Goal: Information Seeking & Learning: Compare options

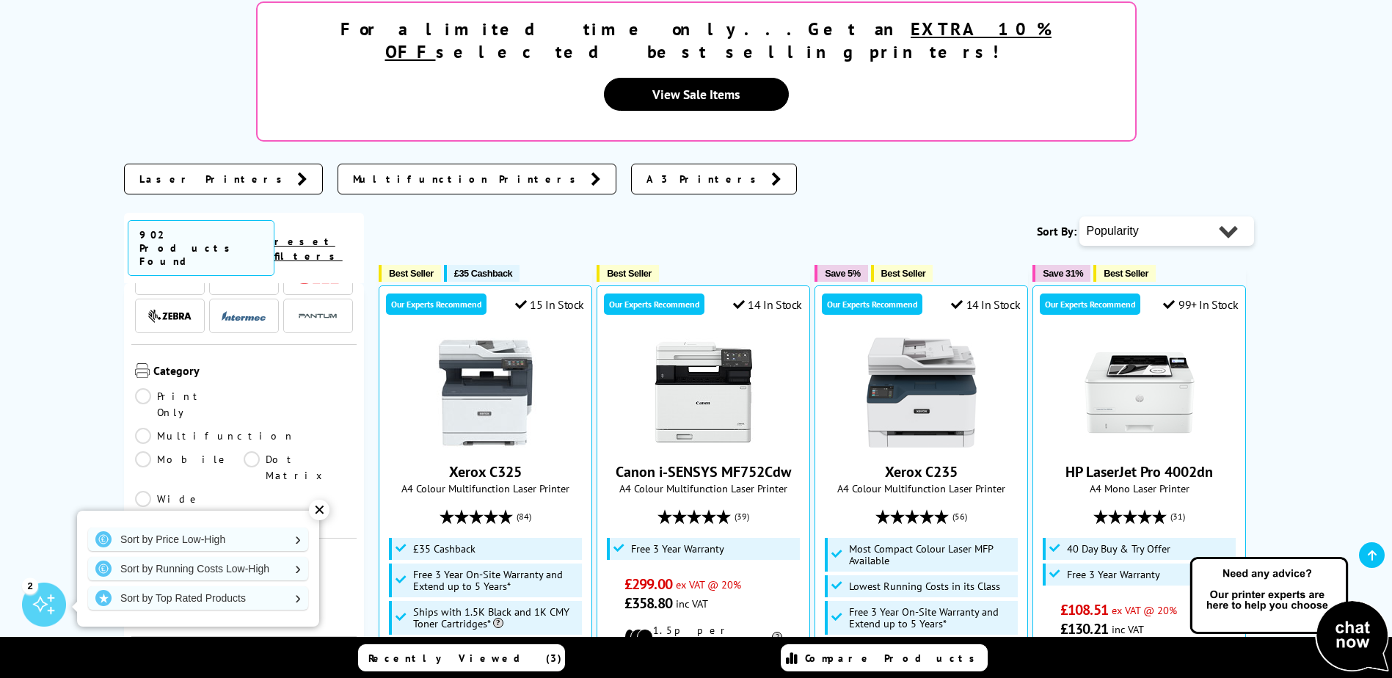
scroll to position [440, 0]
click at [321, 514] on div "✕" at bounding box center [319, 510] width 21 height 21
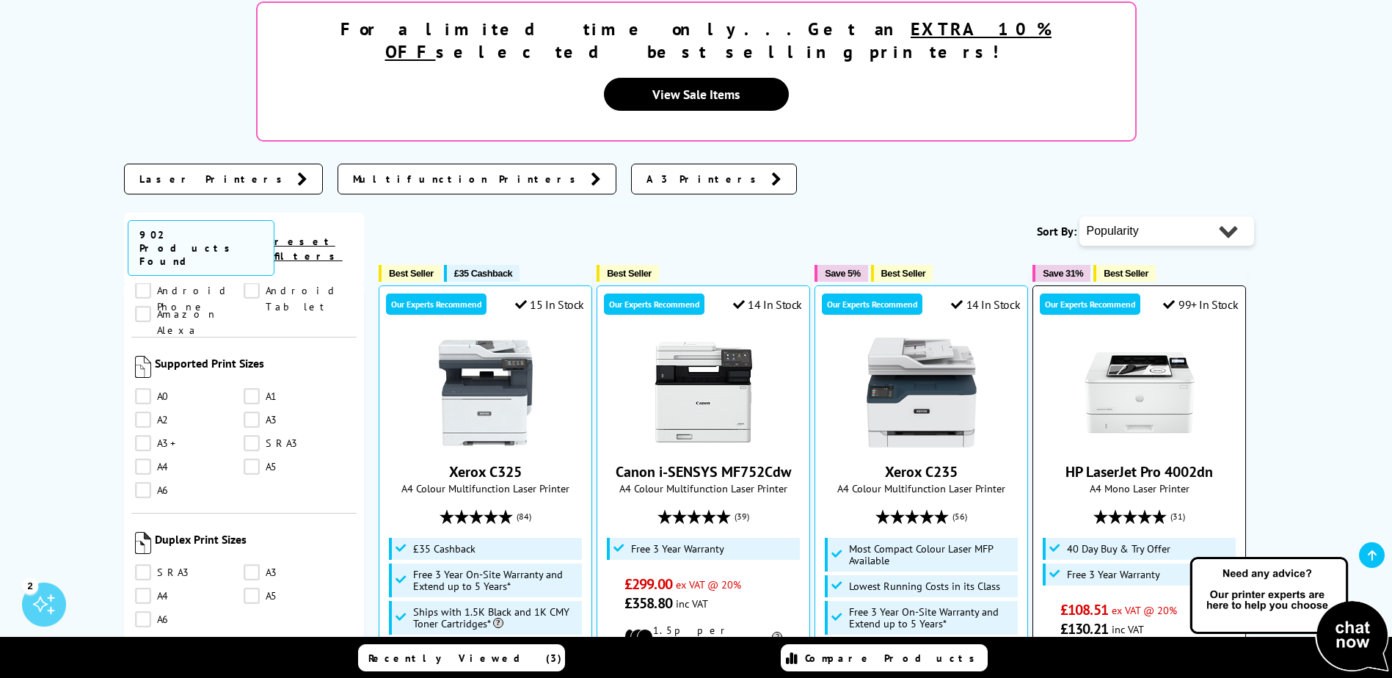
scroll to position [880, 0]
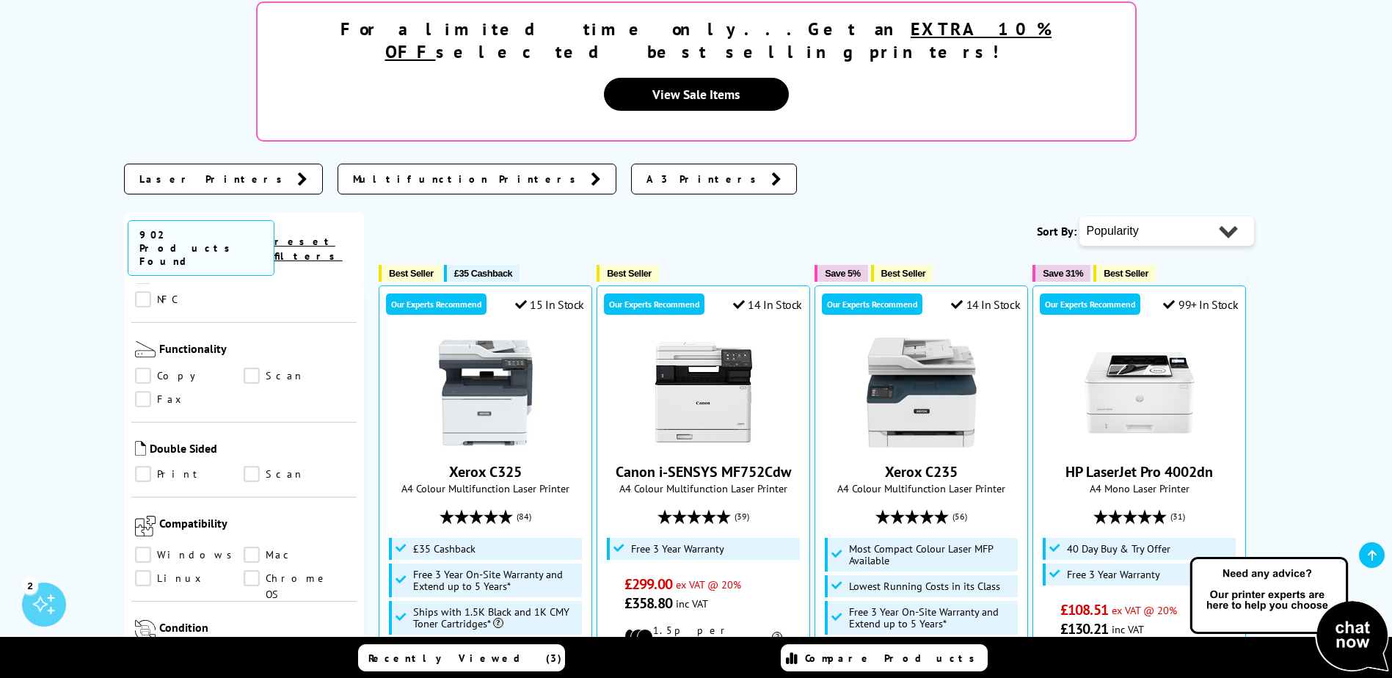
click at [1136, 216] on select "Popularity Rating Price - Low to High Price - High to Low Running Costs - Low t…" at bounding box center [1166, 230] width 175 height 29
select select "Price Descending"
click at [1079, 216] on select "Popularity Rating Price - Low to High Price - High to Low Running Costs - Low t…" at bounding box center [1166, 230] width 175 height 29
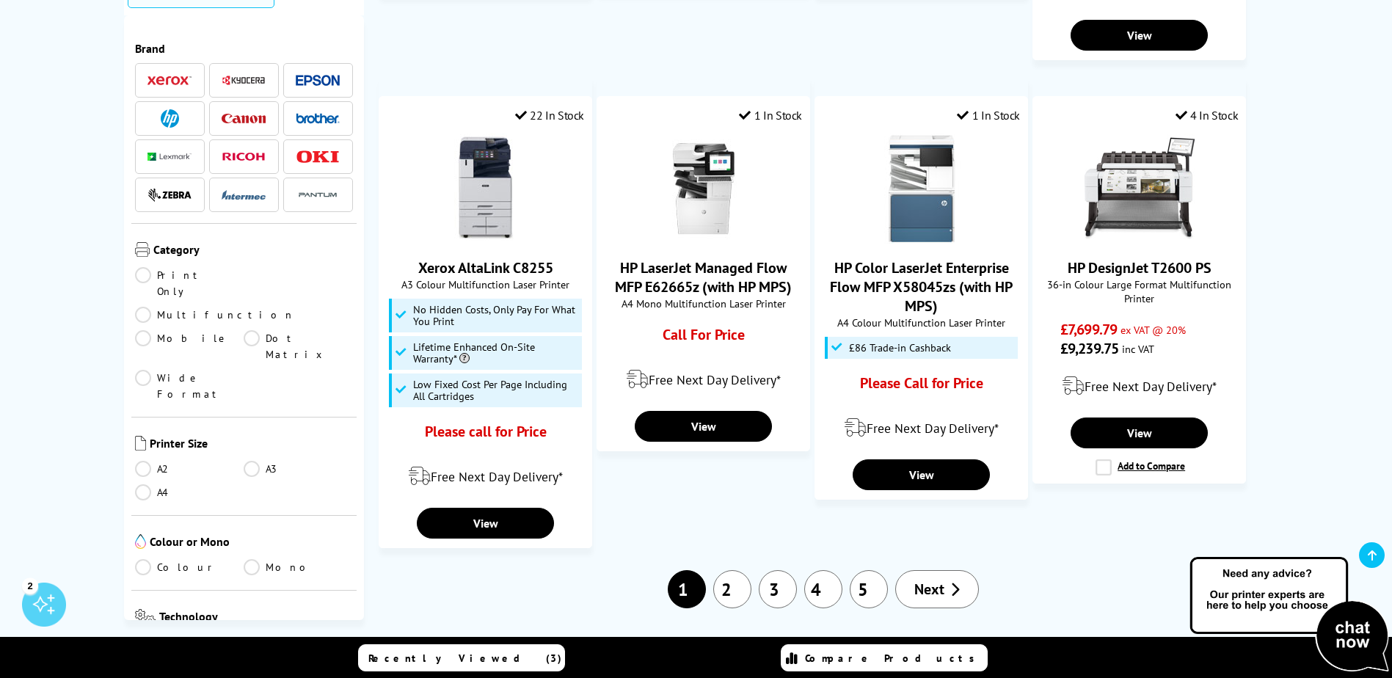
scroll to position [1467, 0]
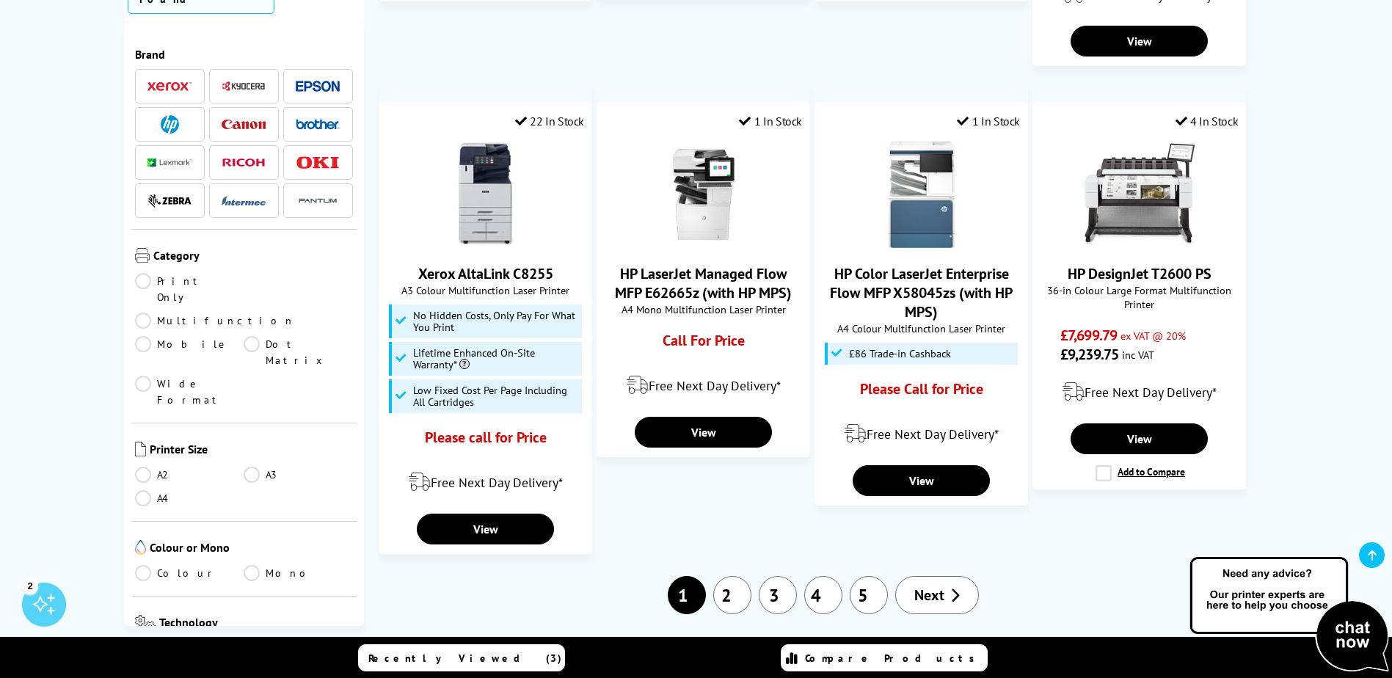
click at [738, 576] on link "2" at bounding box center [732, 595] width 38 height 38
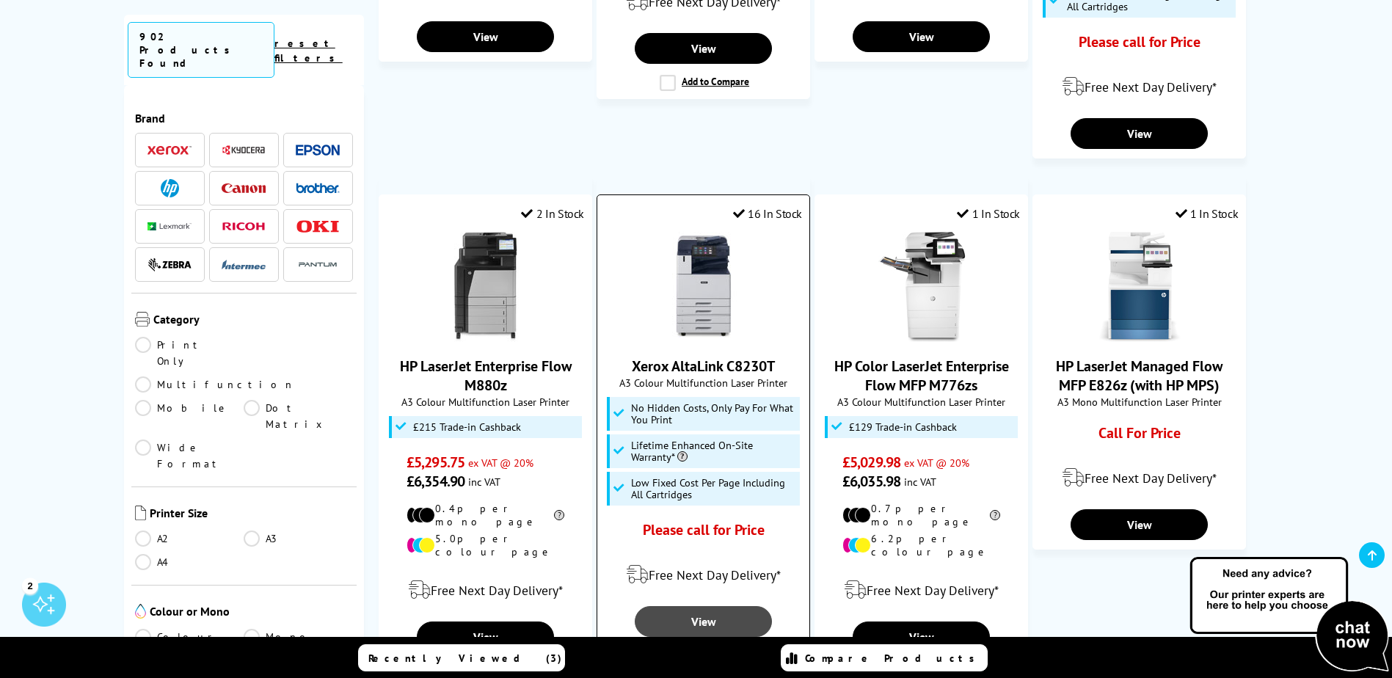
scroll to position [1467, 0]
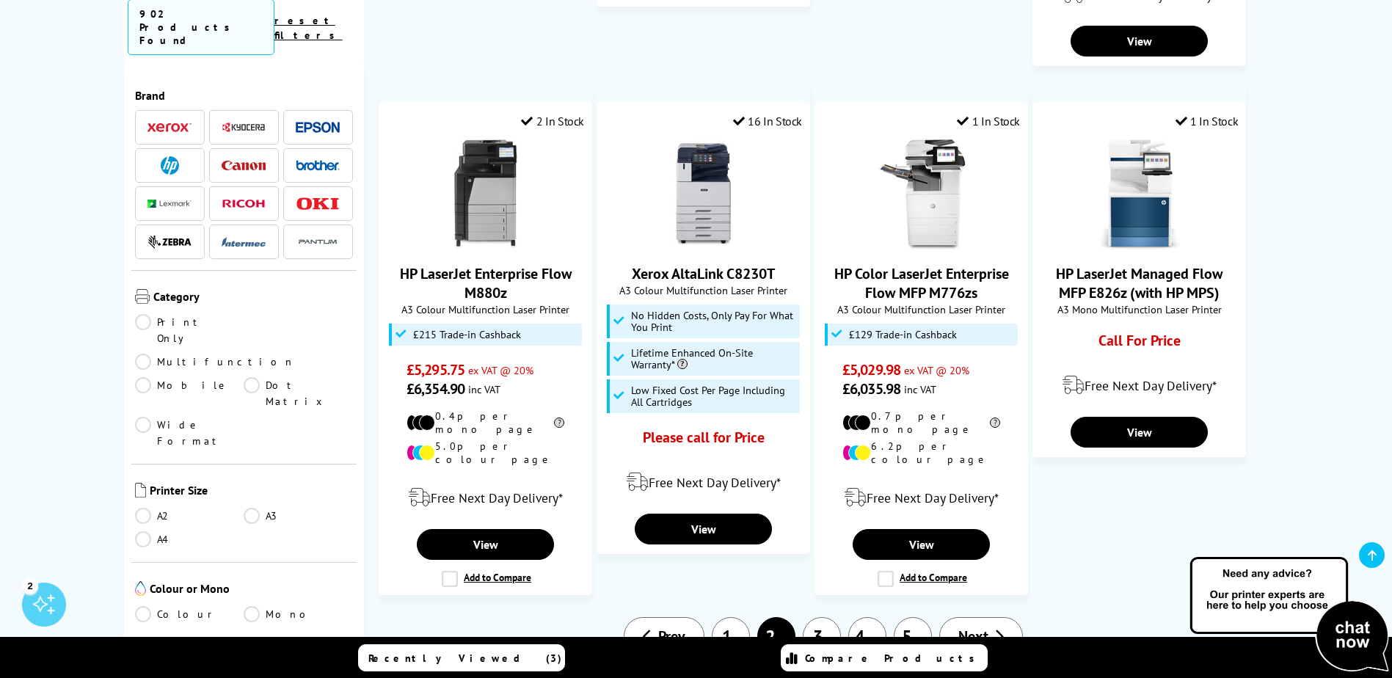
click at [881, 617] on link "4" at bounding box center [867, 636] width 38 height 38
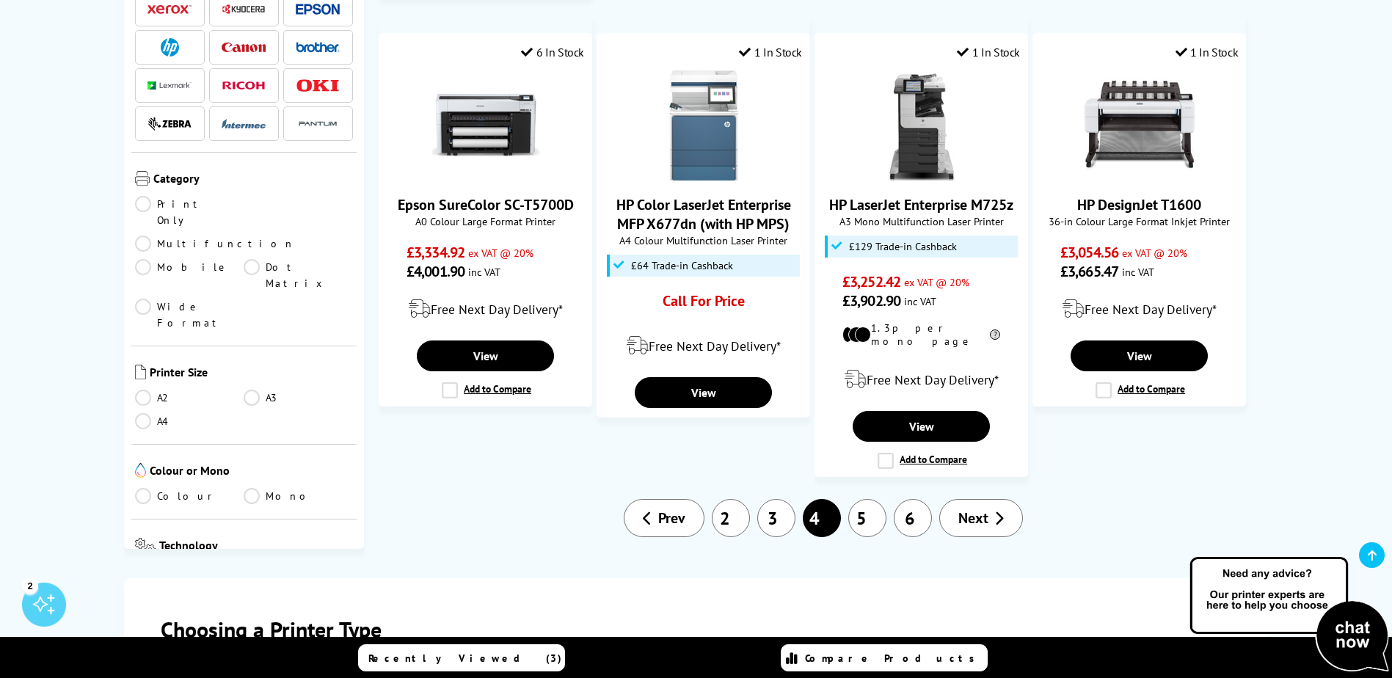
scroll to position [1614, 0]
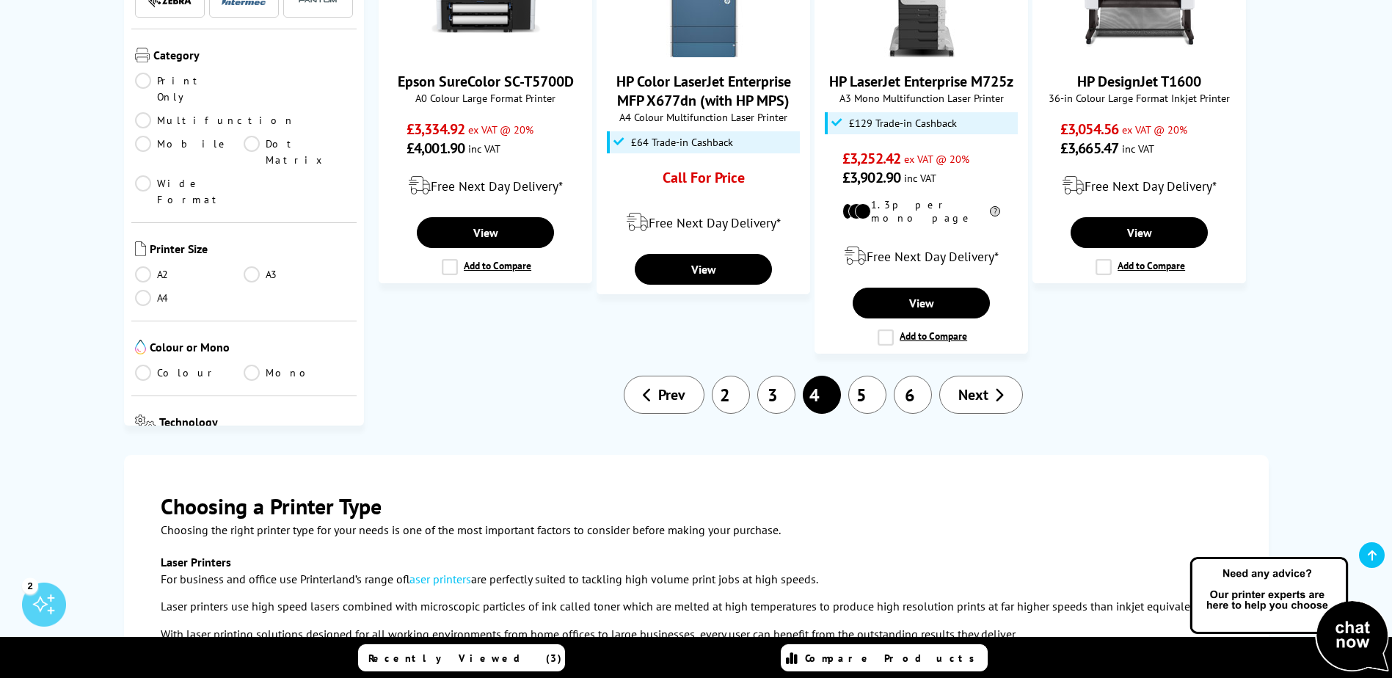
click at [907, 376] on link "6" at bounding box center [913, 395] width 38 height 38
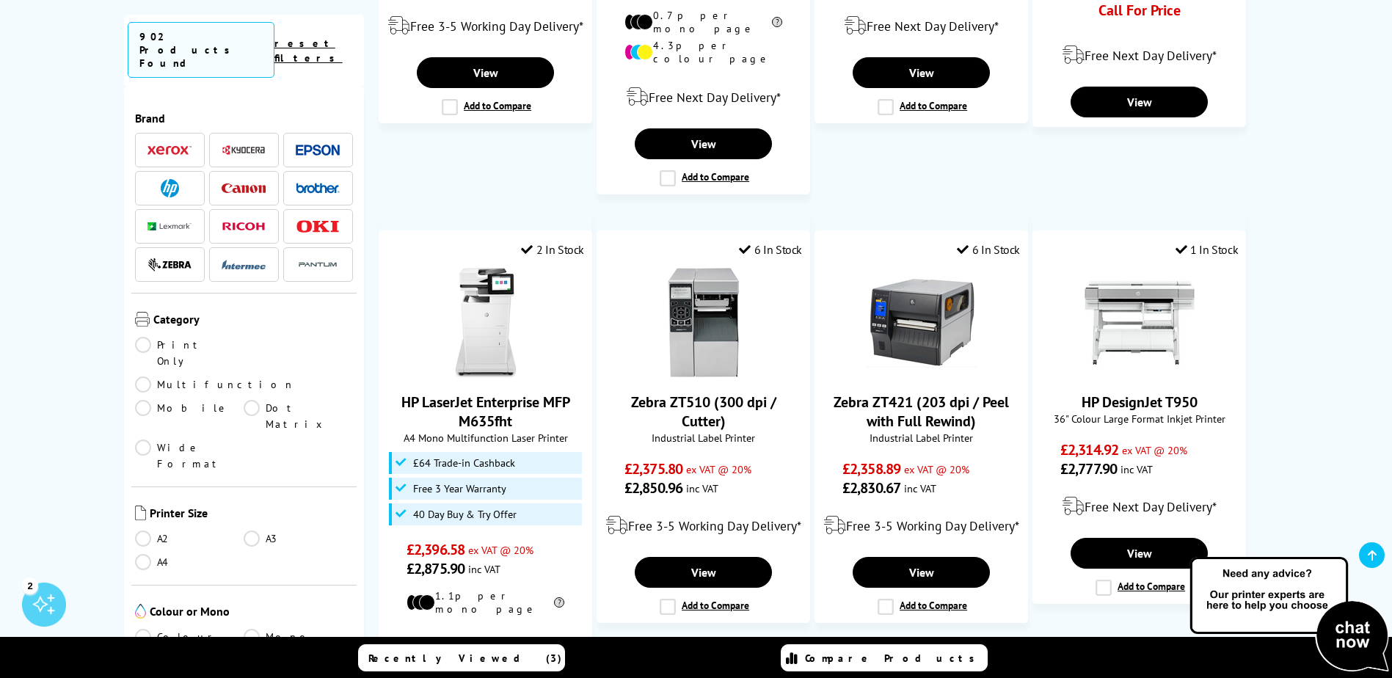
scroll to position [1541, 0]
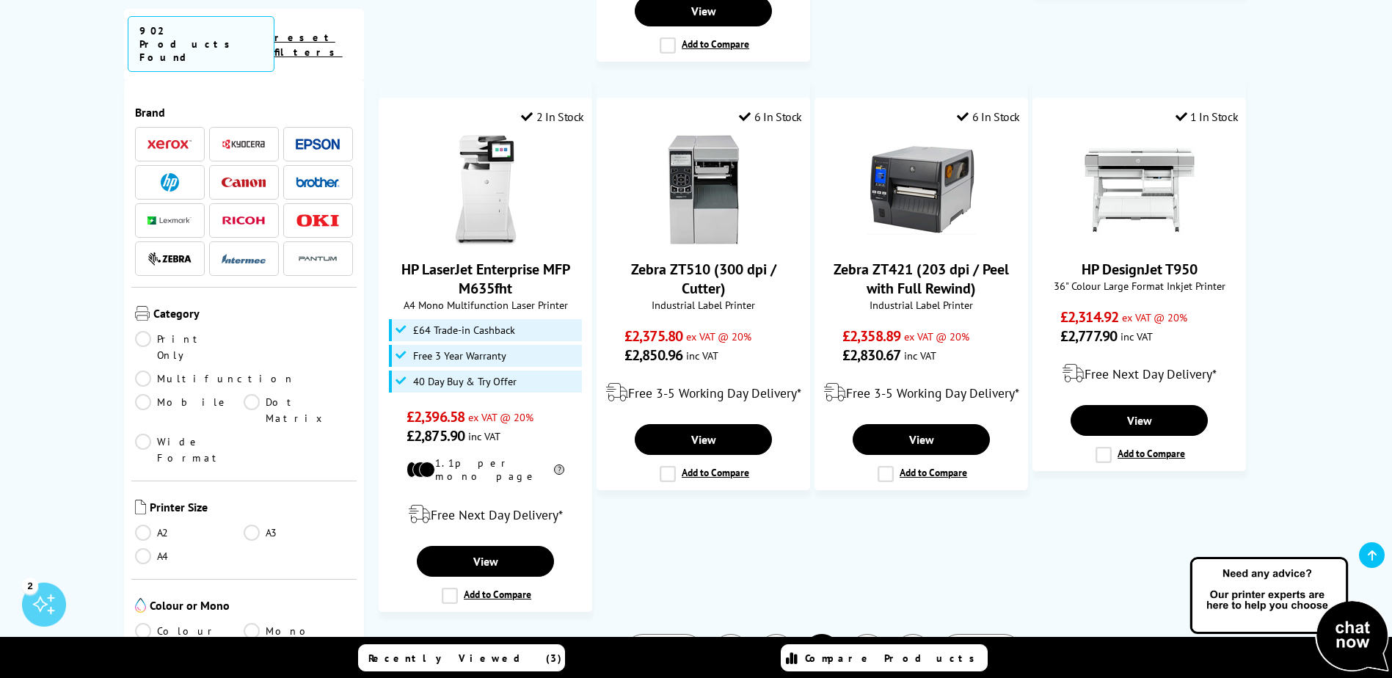
click at [921, 634] on link "8" at bounding box center [913, 653] width 38 height 38
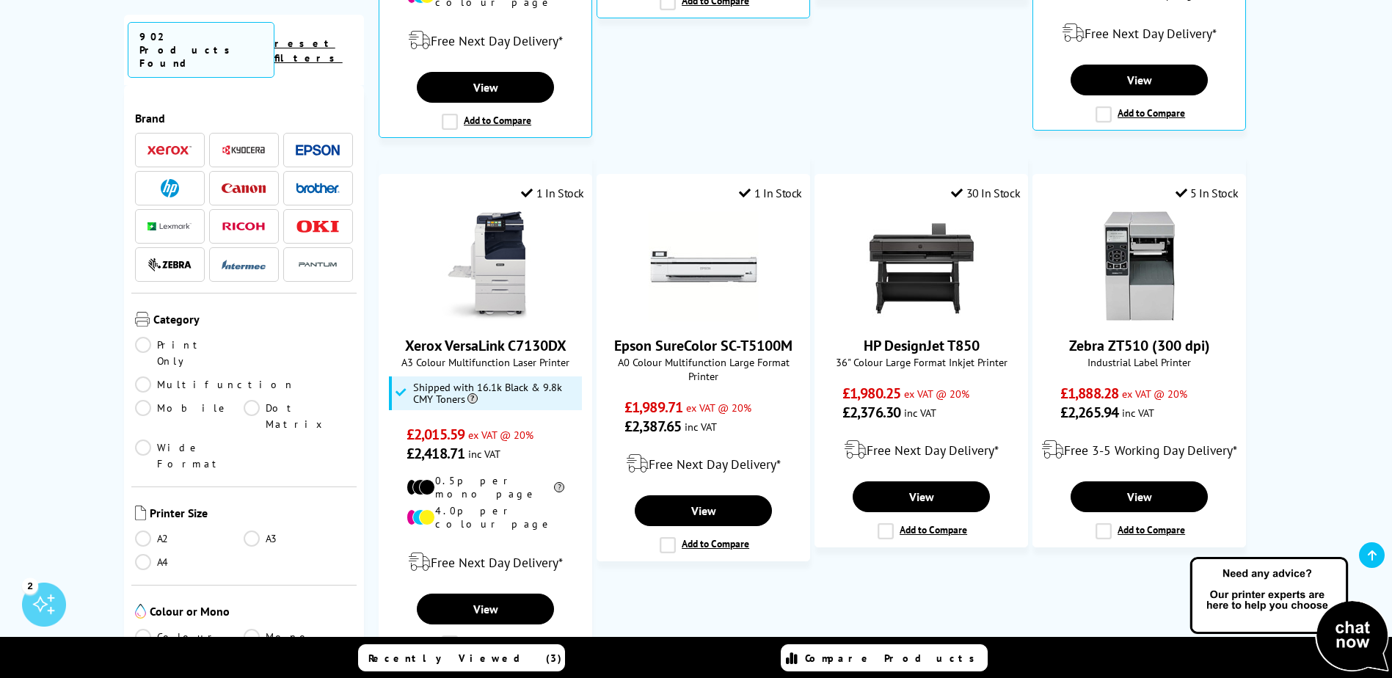
scroll to position [954, 0]
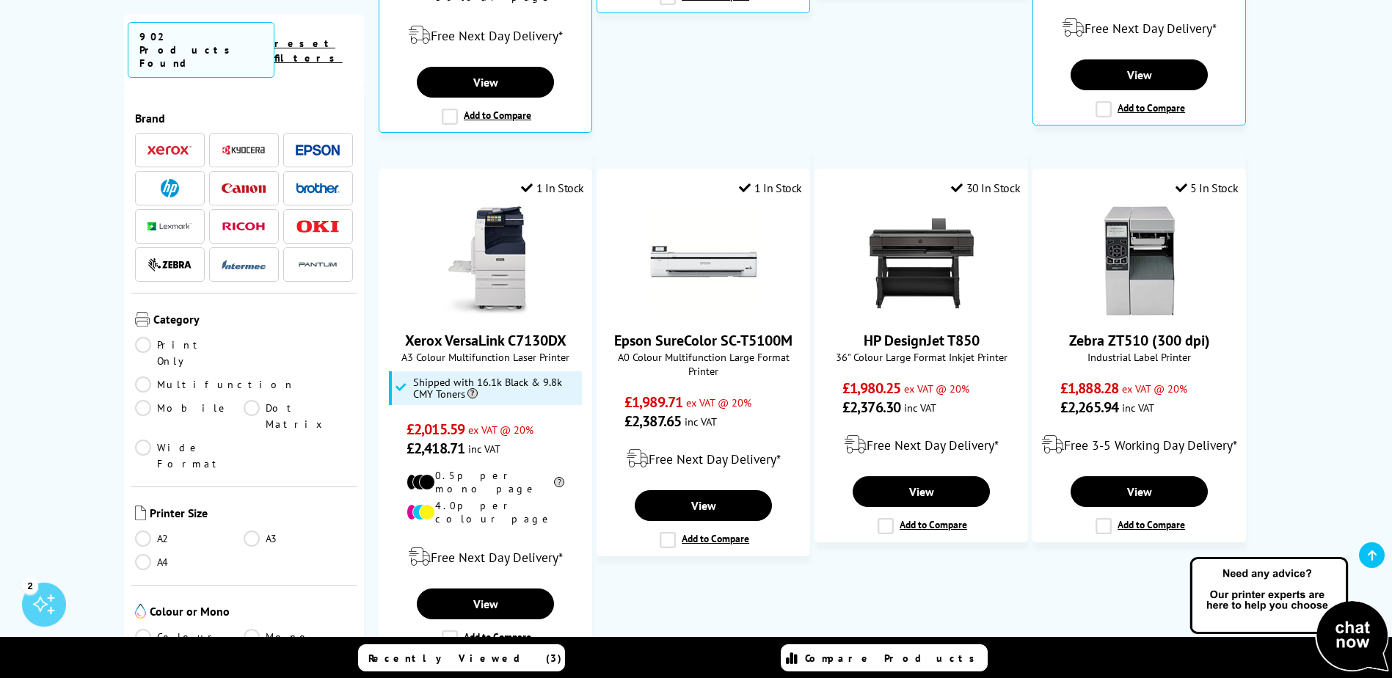
drag, startPoint x: 532, startPoint y: 279, endPoint x: 850, endPoint y: 556, distance: 422.2
click at [850, 556] on ul "Our Experts Recommend 6 In Stock Lexmark CX950se (with Lexmark MPS) A3 Colour M…" at bounding box center [823, 382] width 889 height 1587
click at [147, 554] on link "A4" at bounding box center [189, 562] width 109 height 16
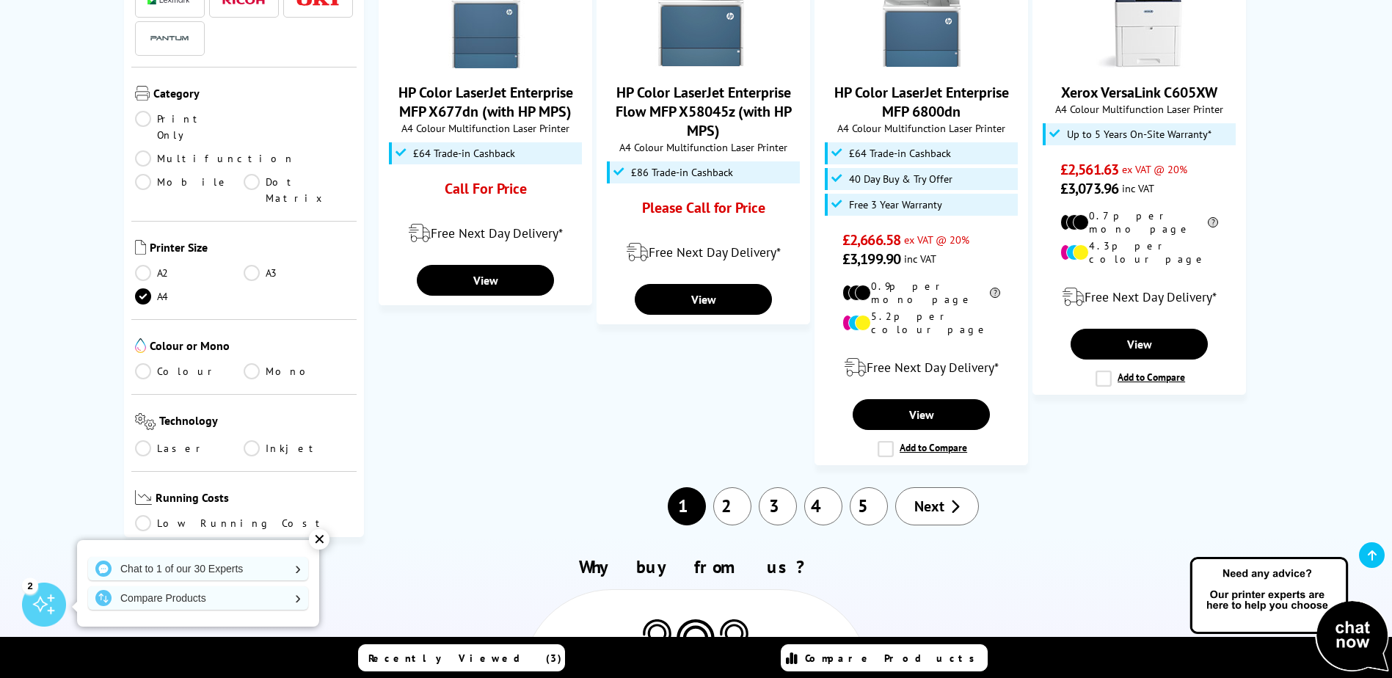
scroll to position [1357, 0]
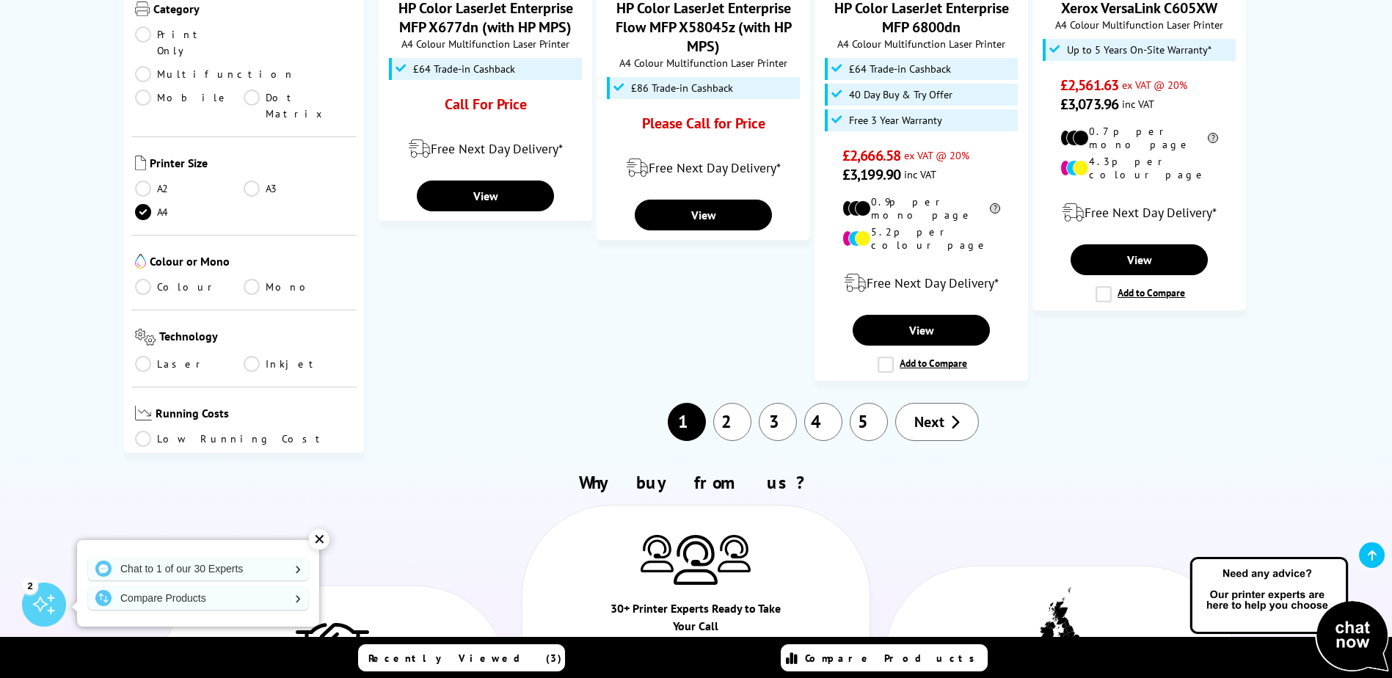
click at [770, 403] on link "3" at bounding box center [778, 422] width 38 height 38
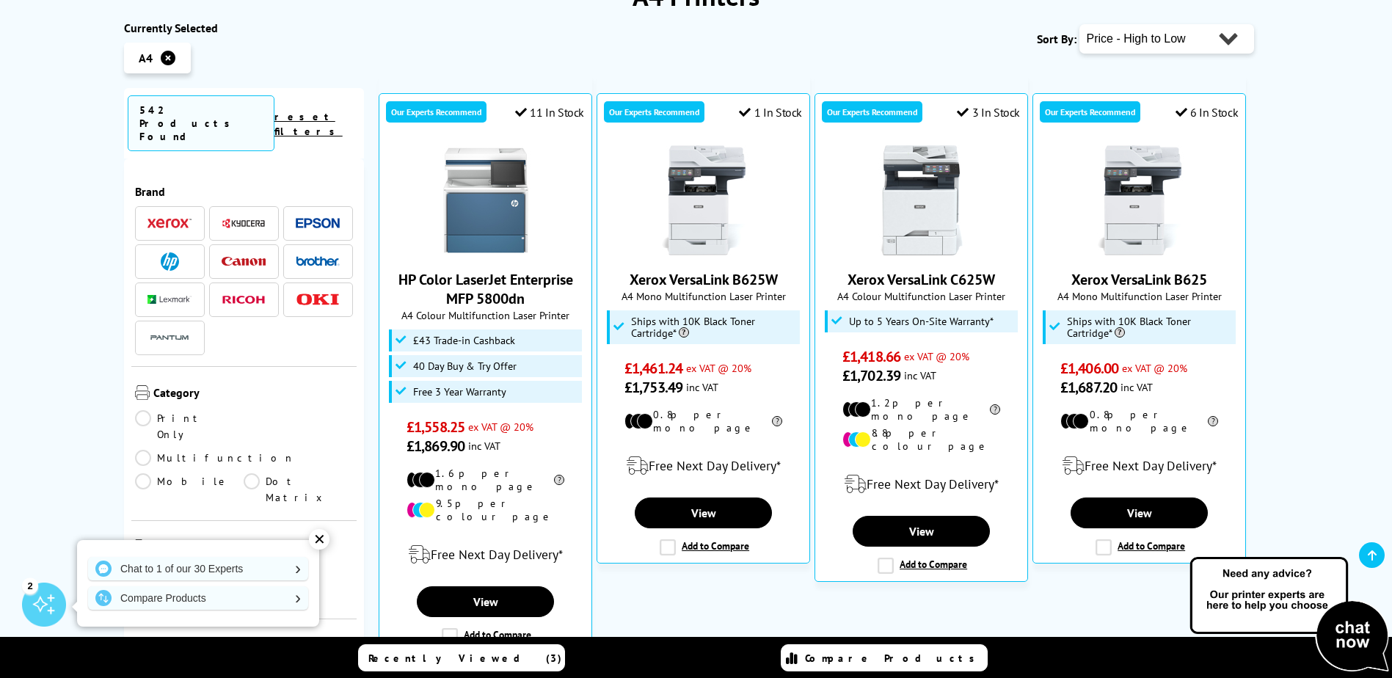
scroll to position [220, 0]
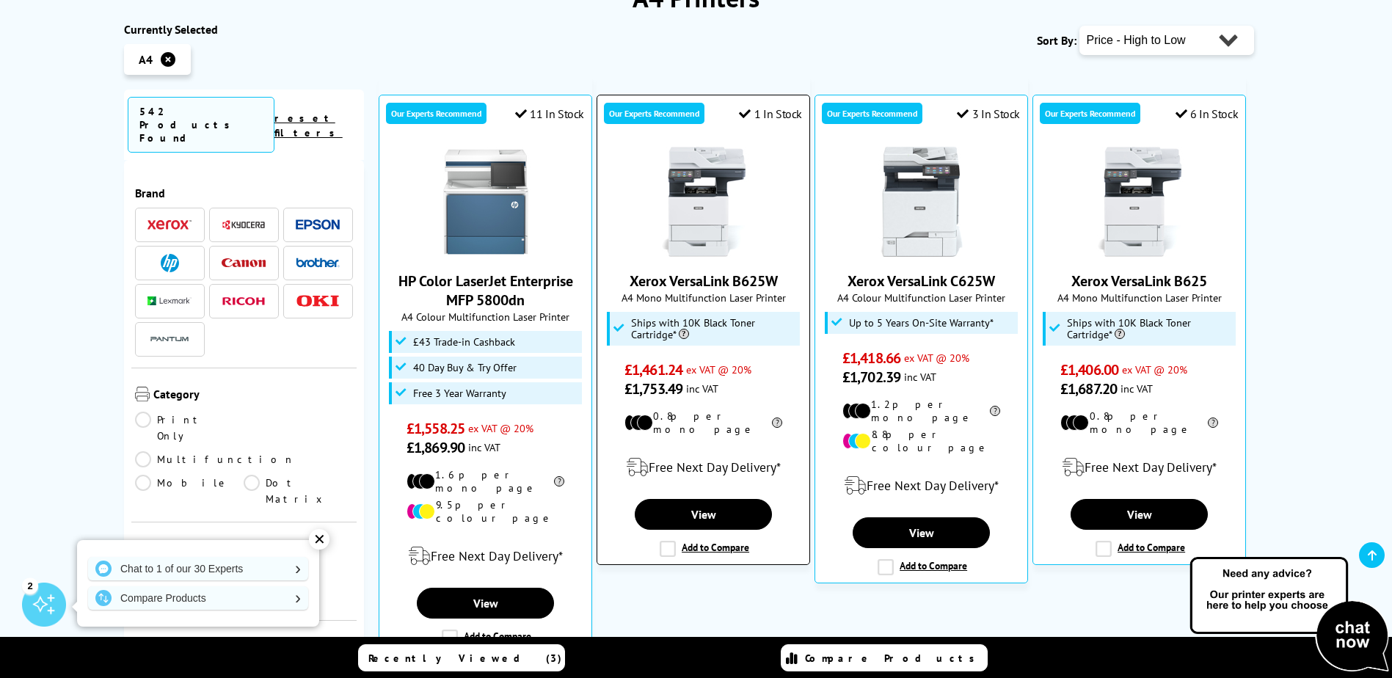
click at [702, 287] on link "Xerox VersaLink B625W" at bounding box center [703, 280] width 148 height 19
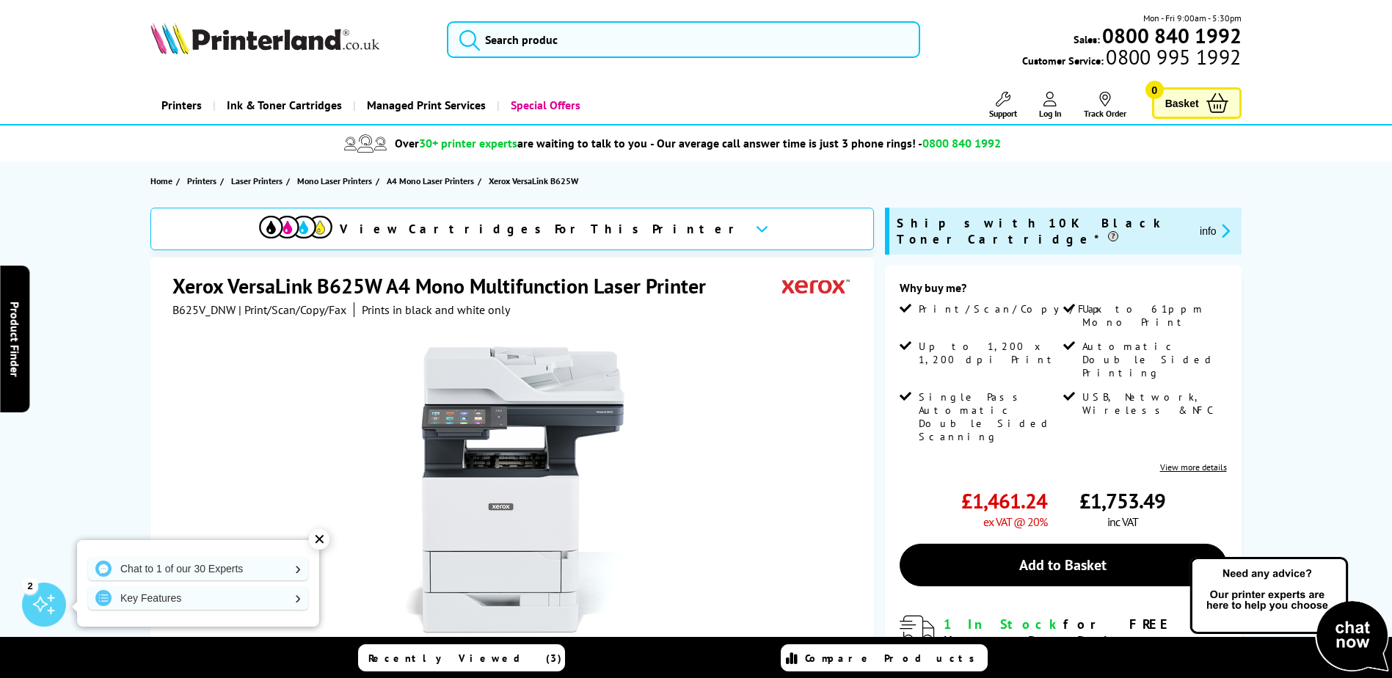
drag, startPoint x: 711, startPoint y: 274, endPoint x: 701, endPoint y: 272, distance: 9.8
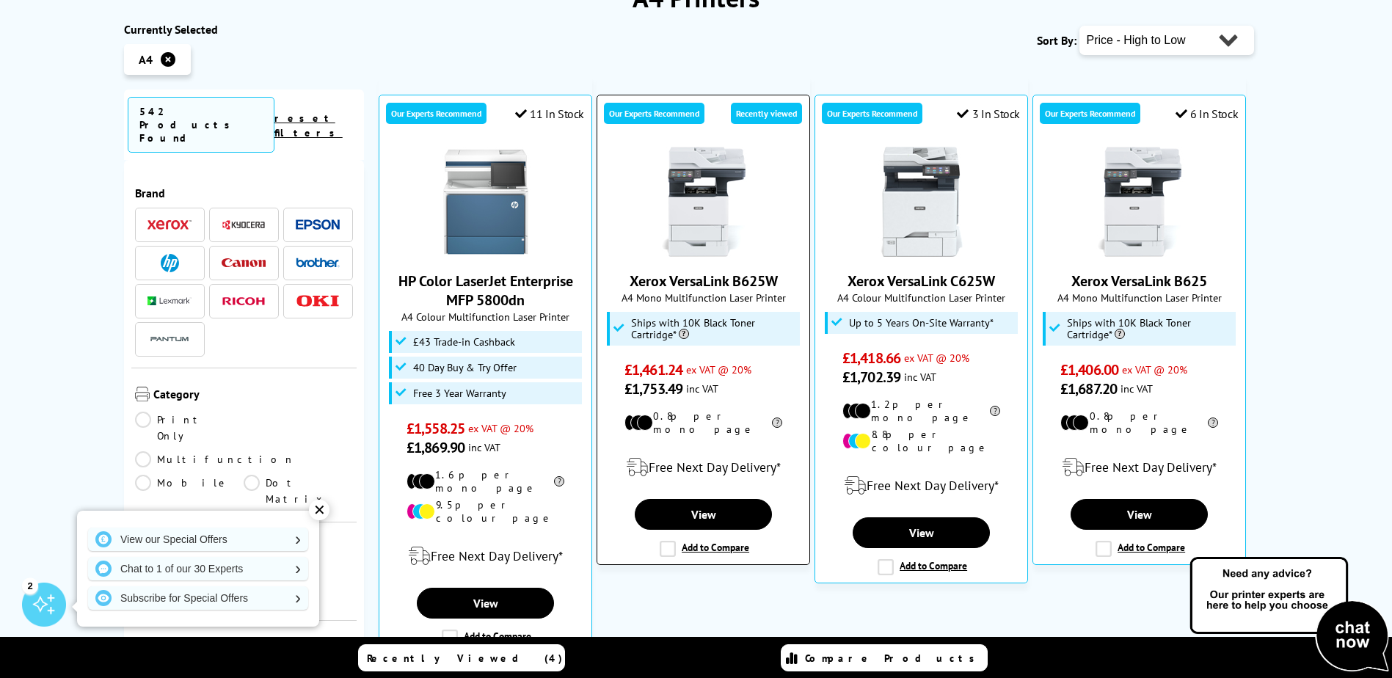
click at [709, 277] on link "Xerox VersaLink B625W" at bounding box center [703, 280] width 148 height 19
click at [690, 285] on link "Xerox VersaLink B625W" at bounding box center [703, 280] width 148 height 19
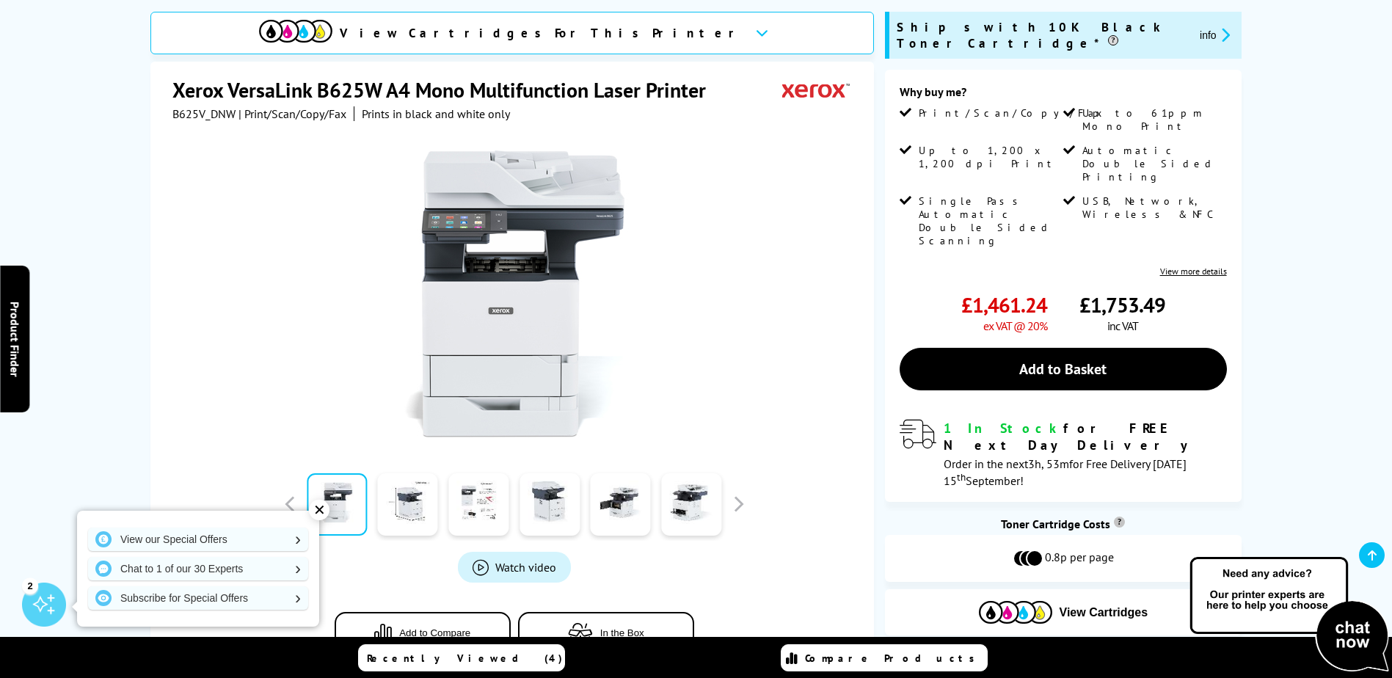
scroll to position [220, 0]
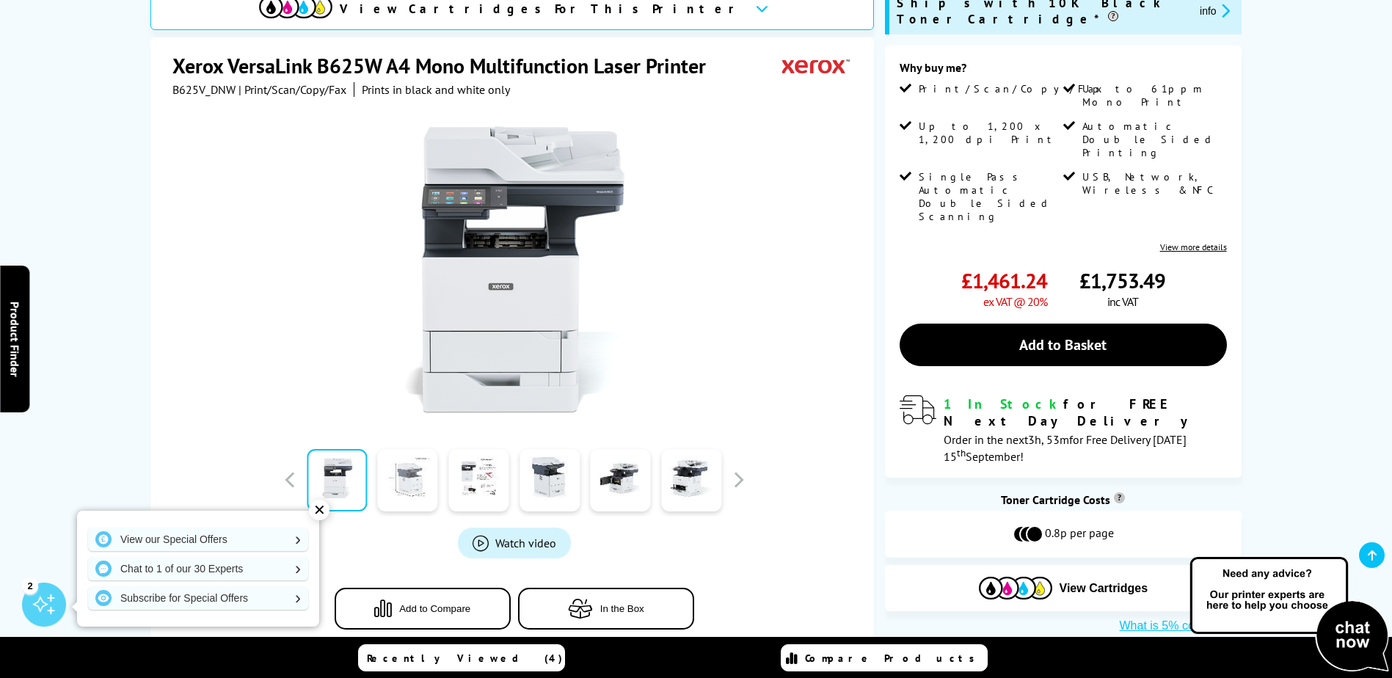
click at [412, 491] on link at bounding box center [408, 480] width 60 height 62
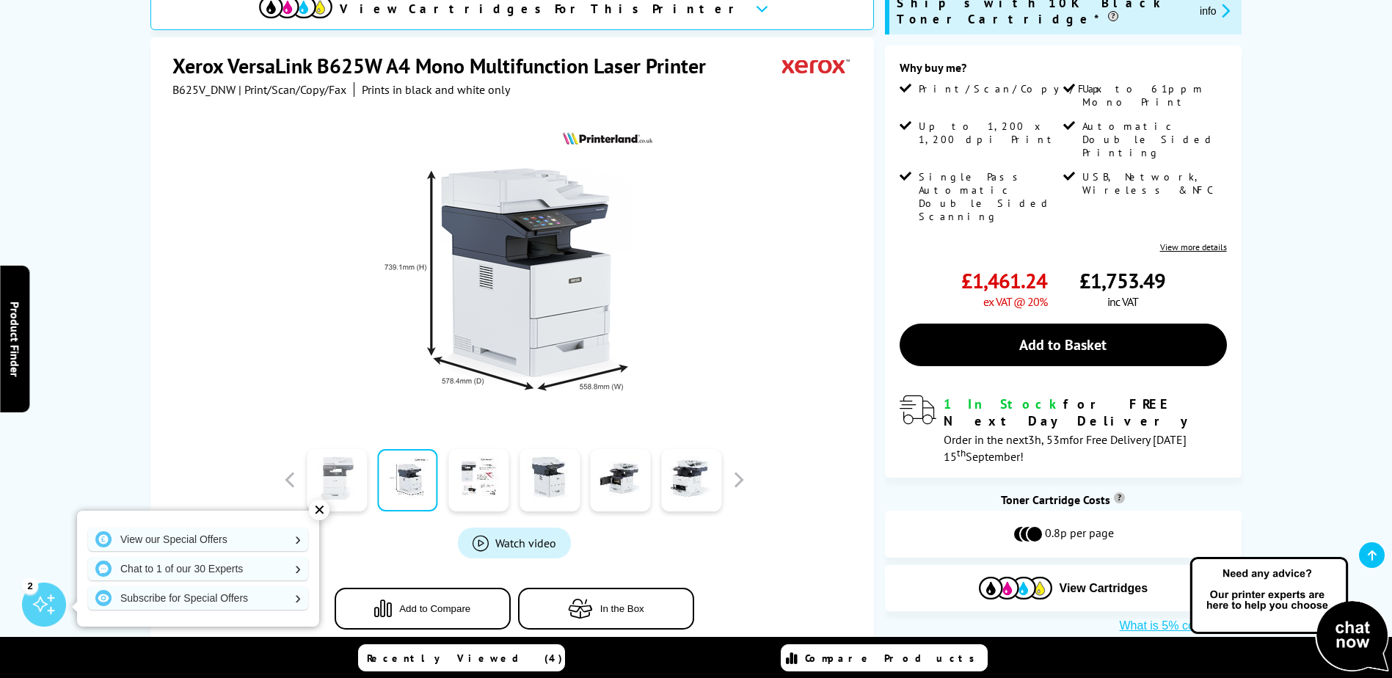
click at [348, 467] on link at bounding box center [337, 480] width 60 height 62
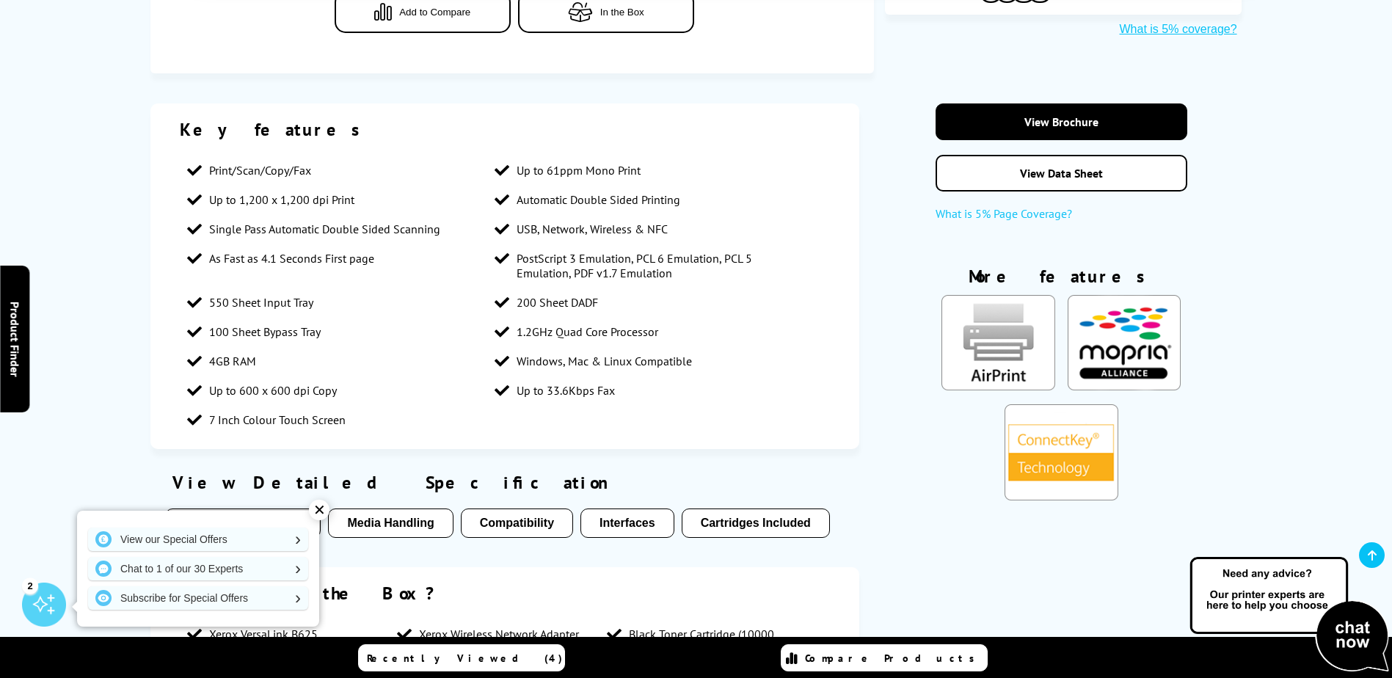
scroll to position [734, 0]
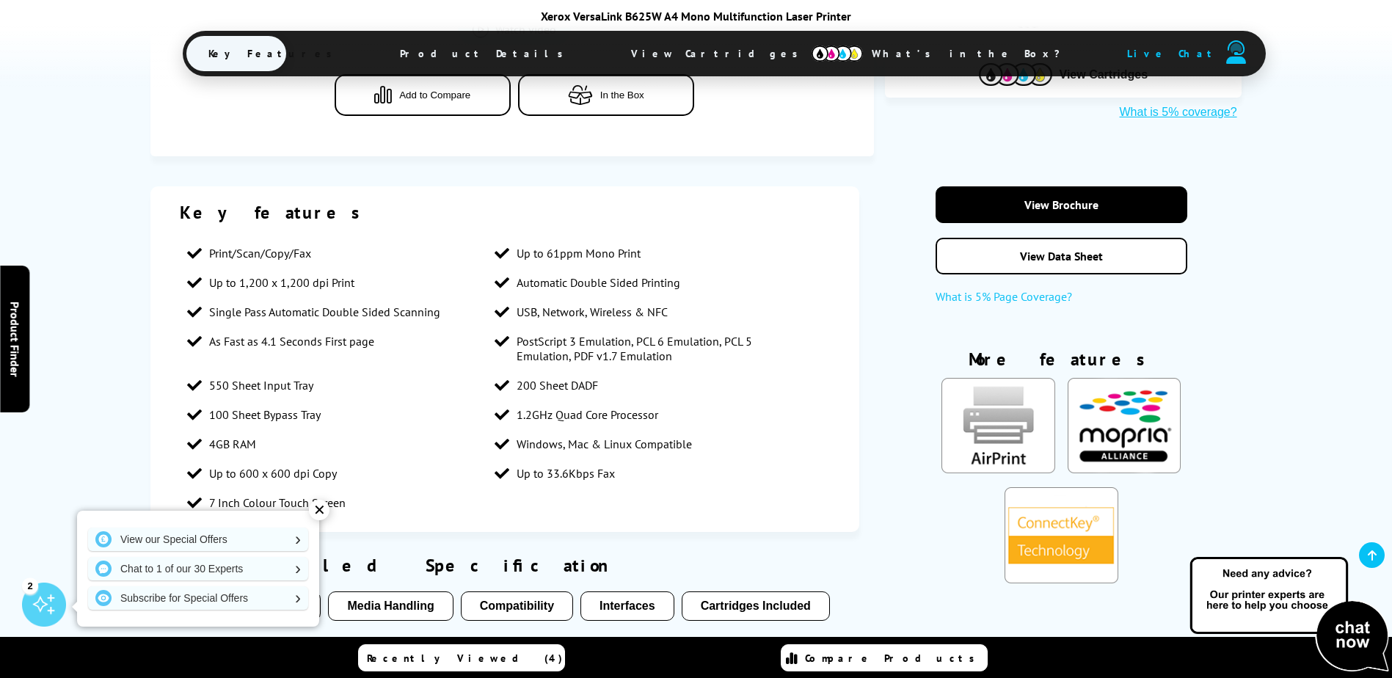
click at [320, 509] on div "✕" at bounding box center [319, 510] width 21 height 21
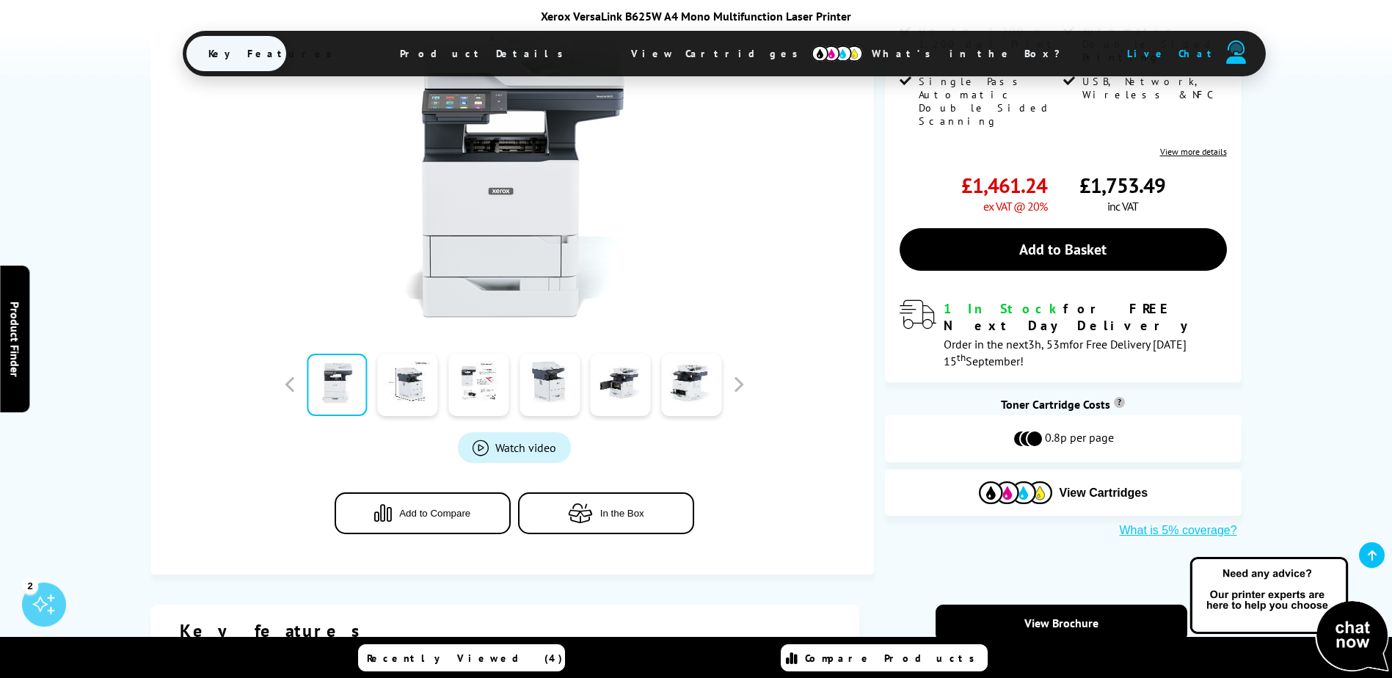
scroll to position [440, 0]
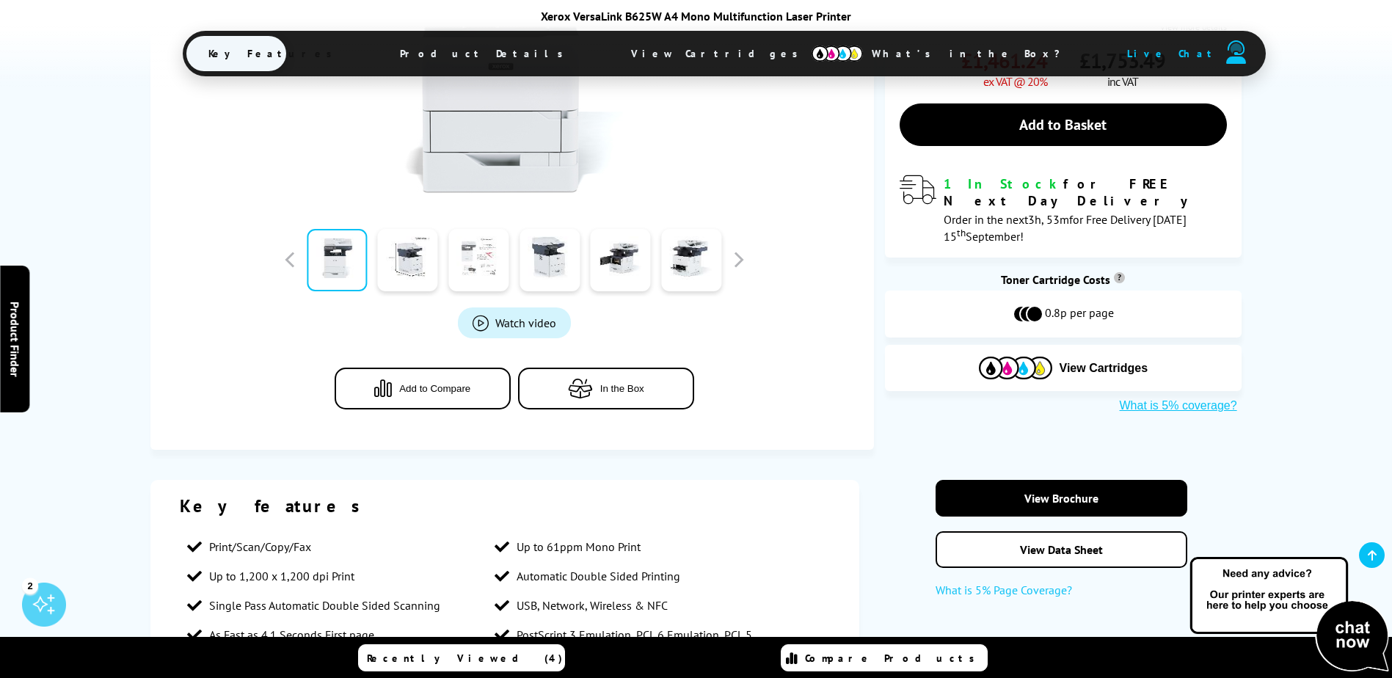
click at [483, 267] on link at bounding box center [478, 260] width 60 height 62
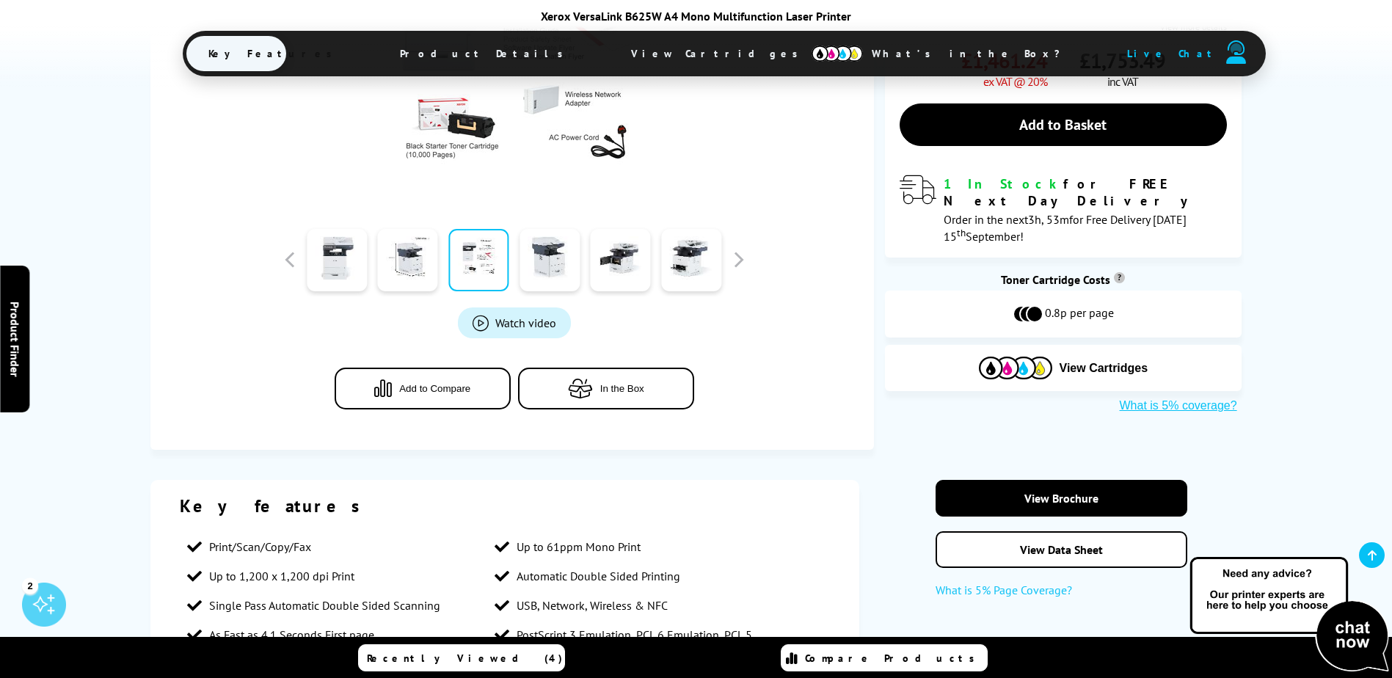
click at [442, 384] on span "Add to Compare" at bounding box center [434, 388] width 71 height 11
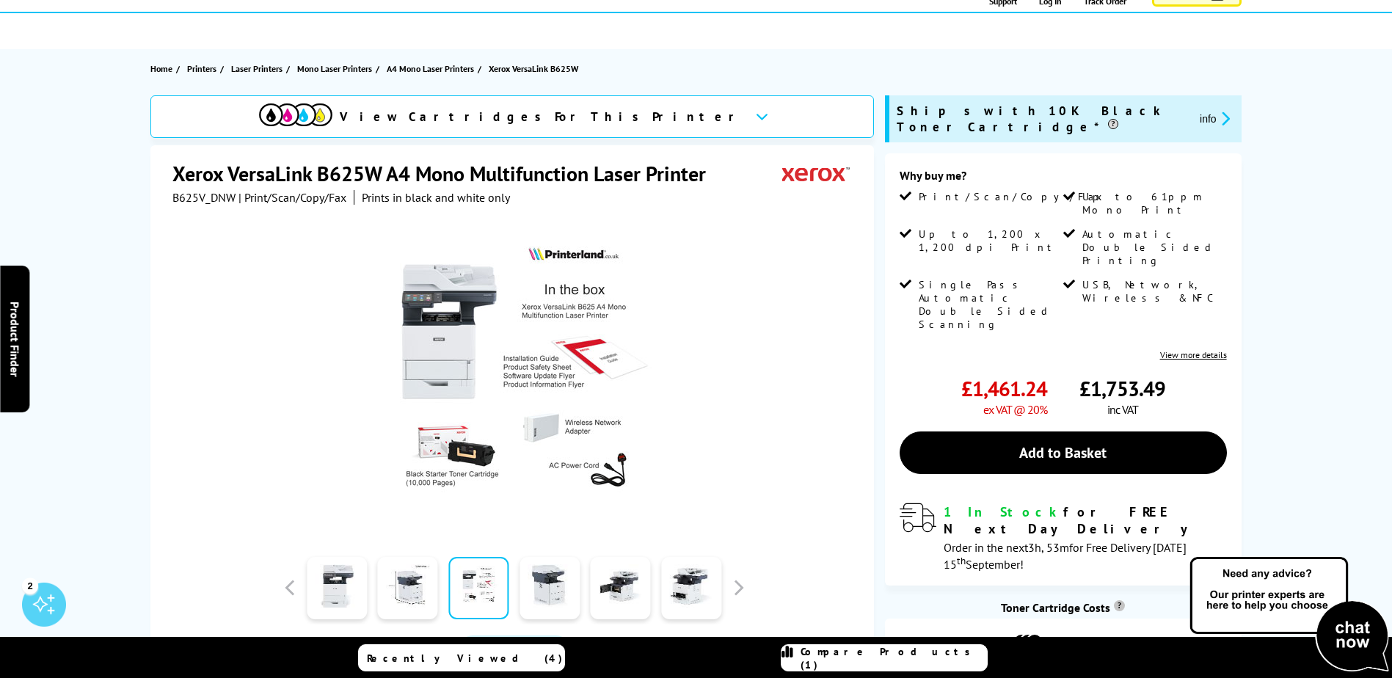
scroll to position [147, 0]
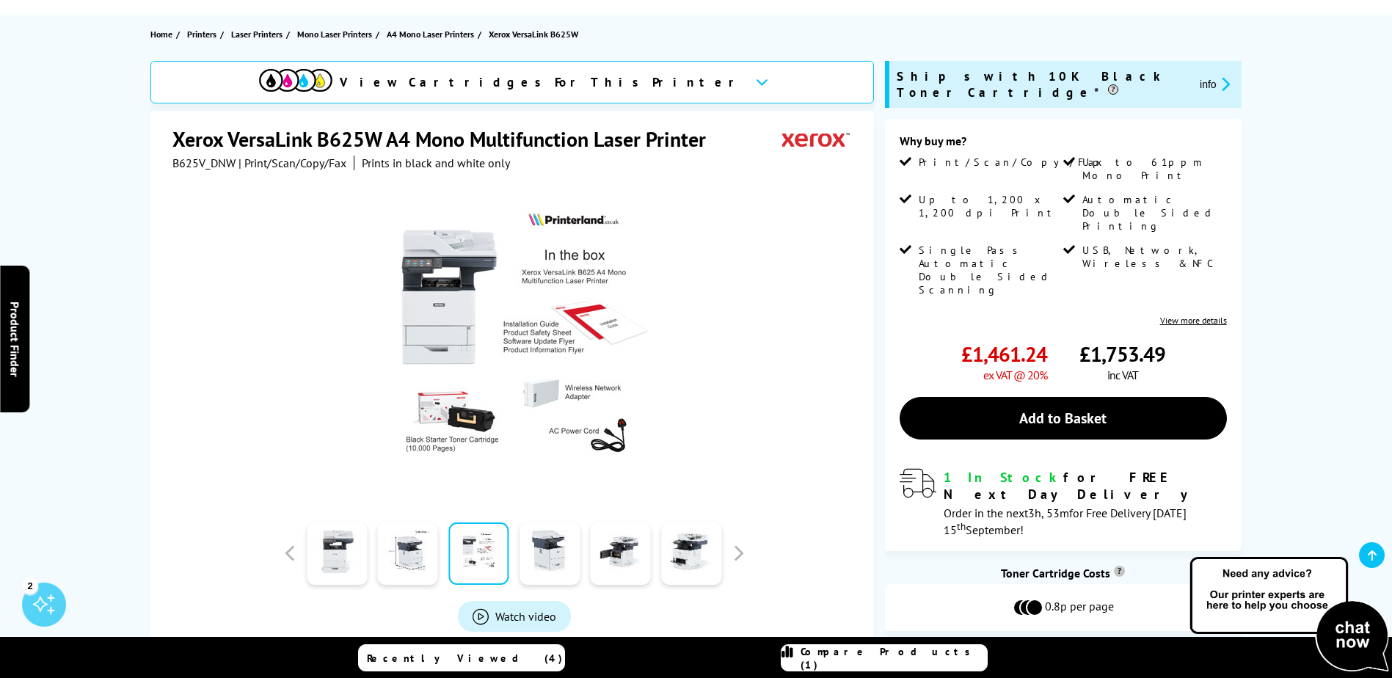
click at [372, 558] on div at bounding box center [407, 552] width 71 height 73
click at [365, 558] on link at bounding box center [337, 553] width 60 height 62
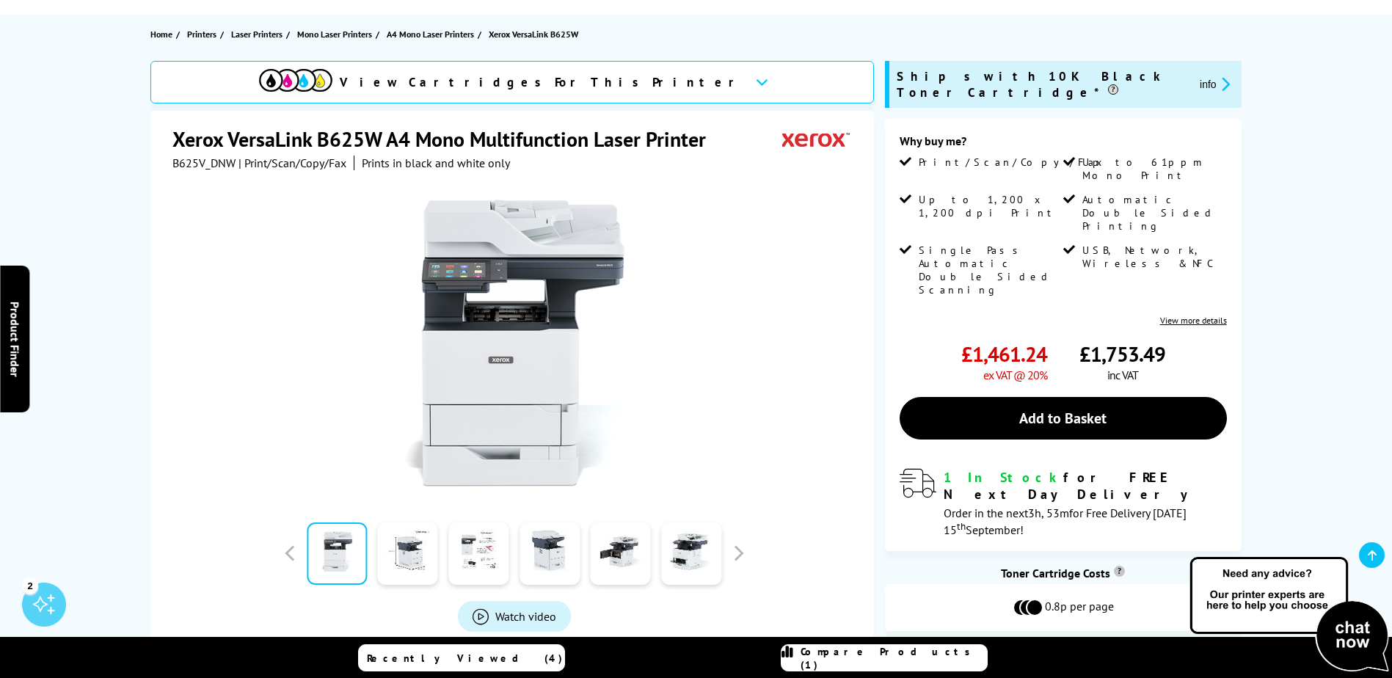
drag, startPoint x: 910, startPoint y: 130, endPoint x: 869, endPoint y: 161, distance: 51.9
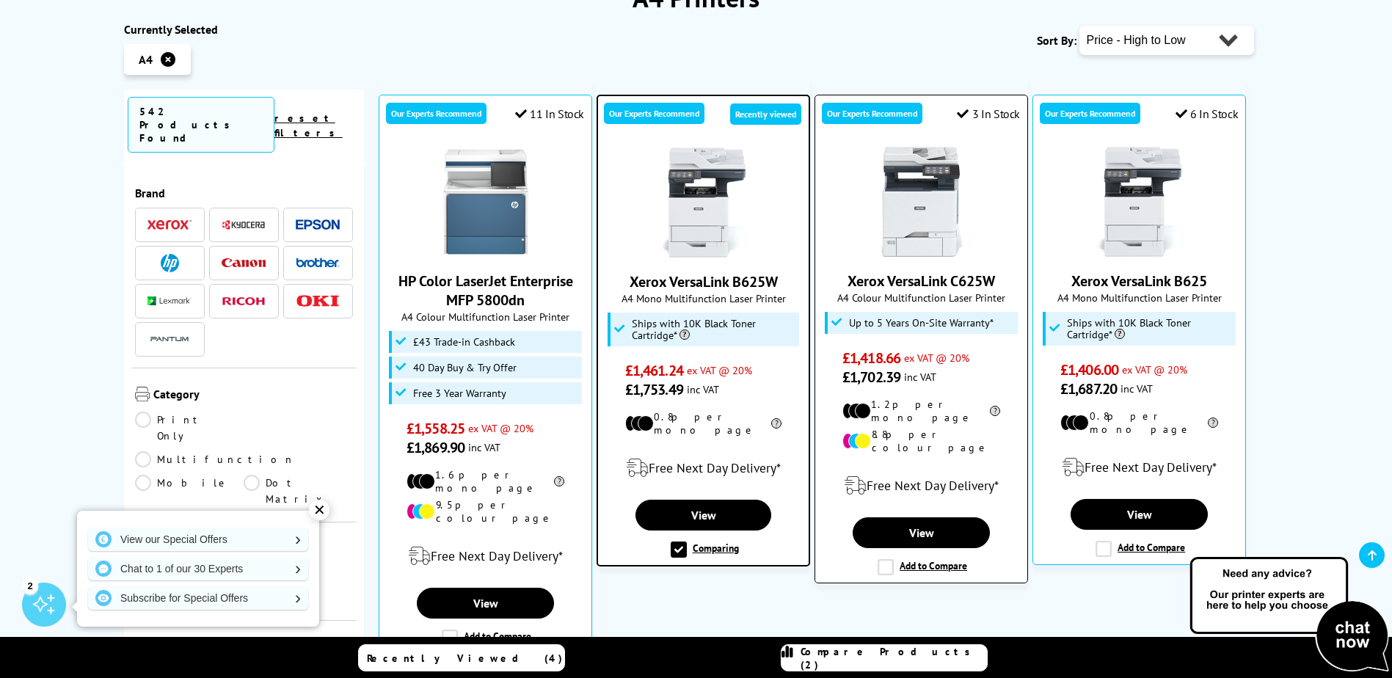
scroll to position [514, 0]
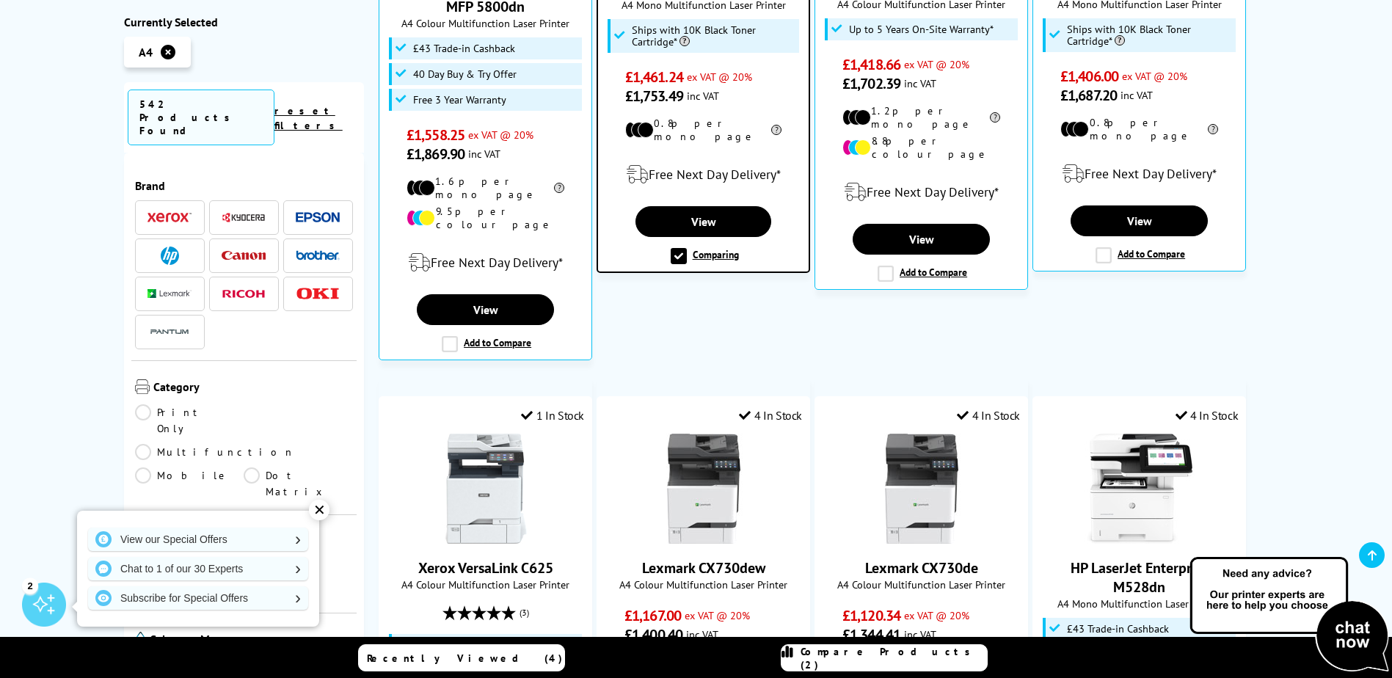
click at [321, 507] on div "✕" at bounding box center [319, 510] width 21 height 21
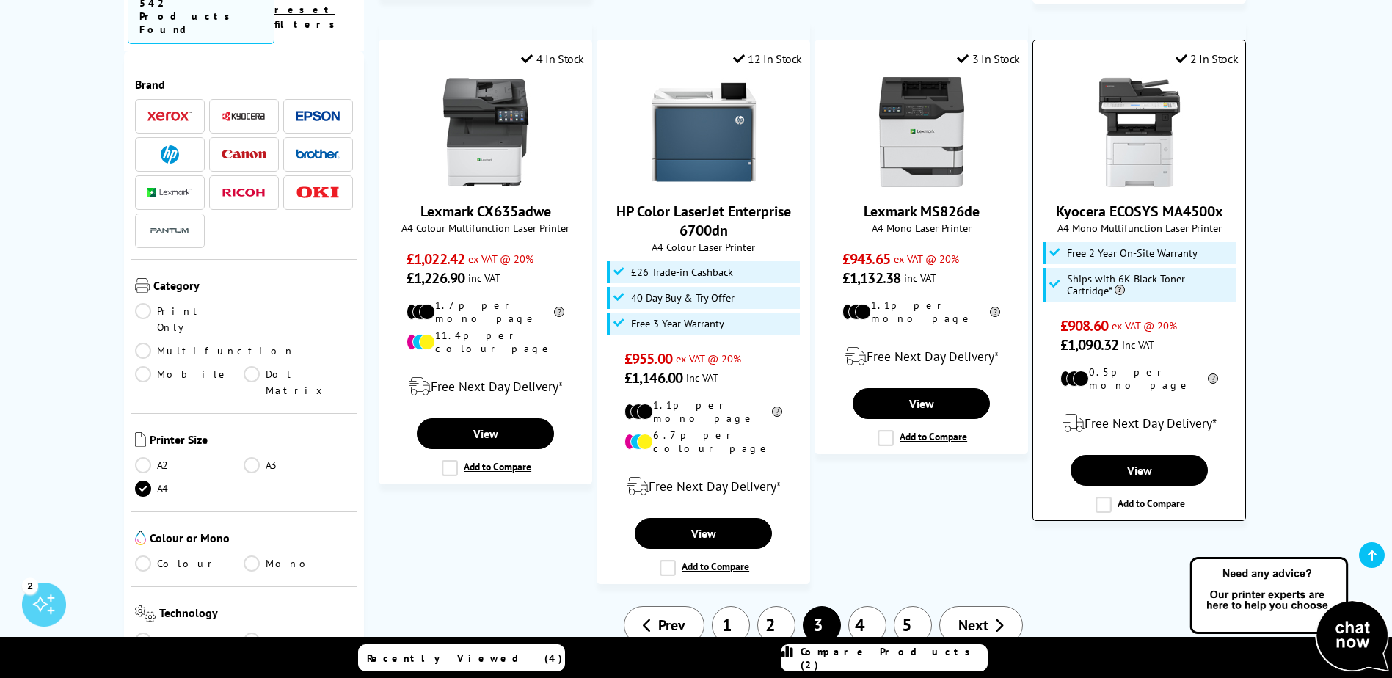
scroll to position [1541, 0]
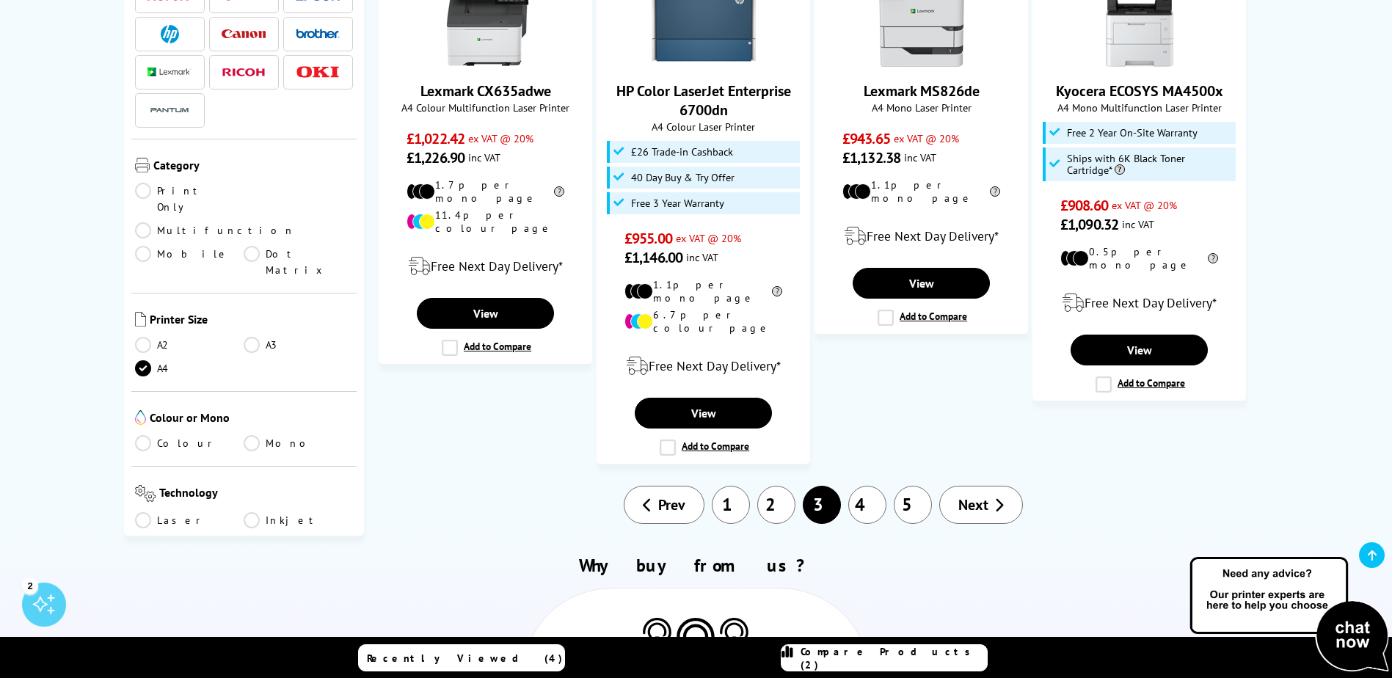
click at [853, 486] on link "4" at bounding box center [867, 505] width 38 height 38
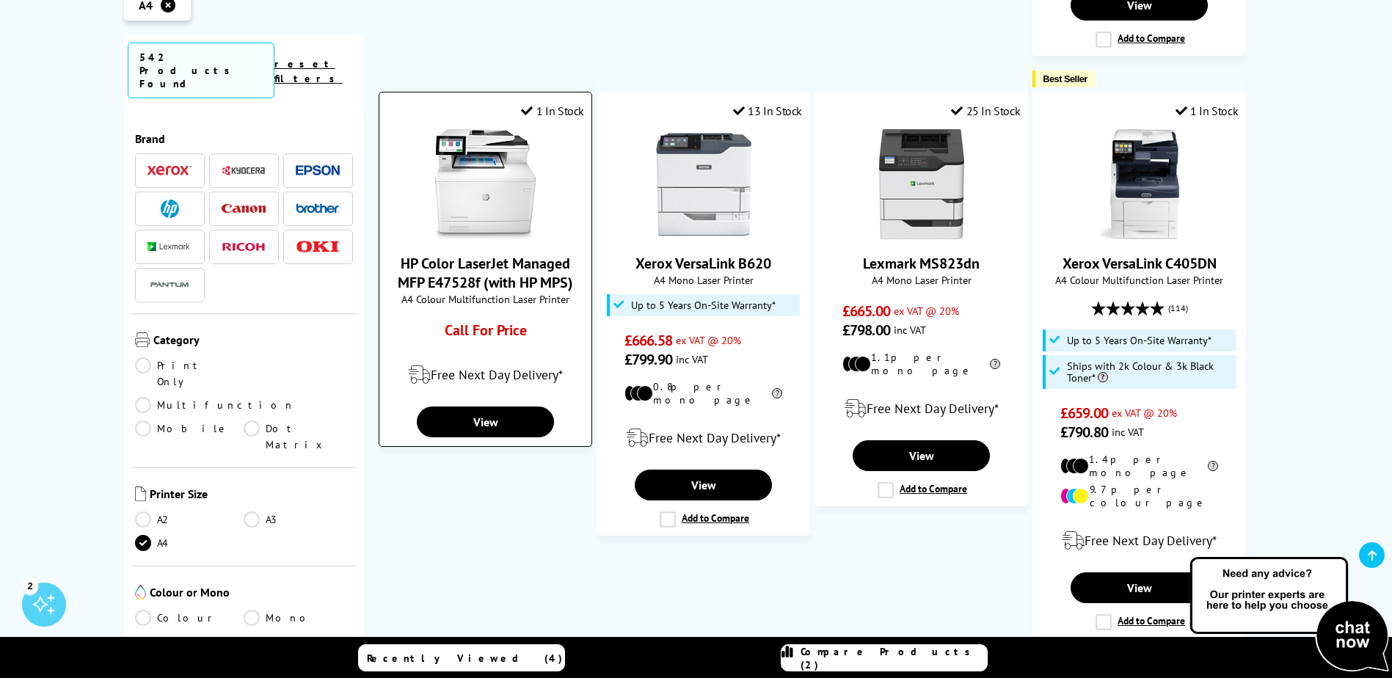
scroll to position [1467, 0]
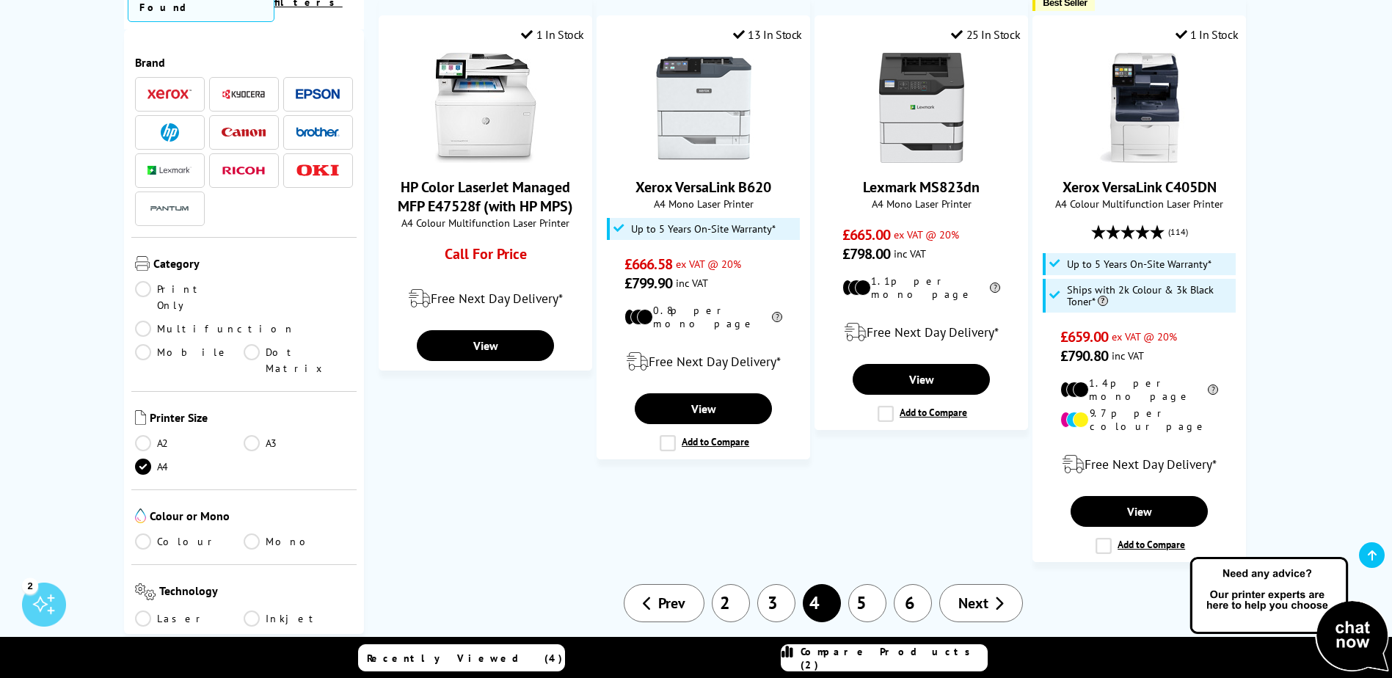
click at [767, 584] on link "3" at bounding box center [776, 603] width 38 height 38
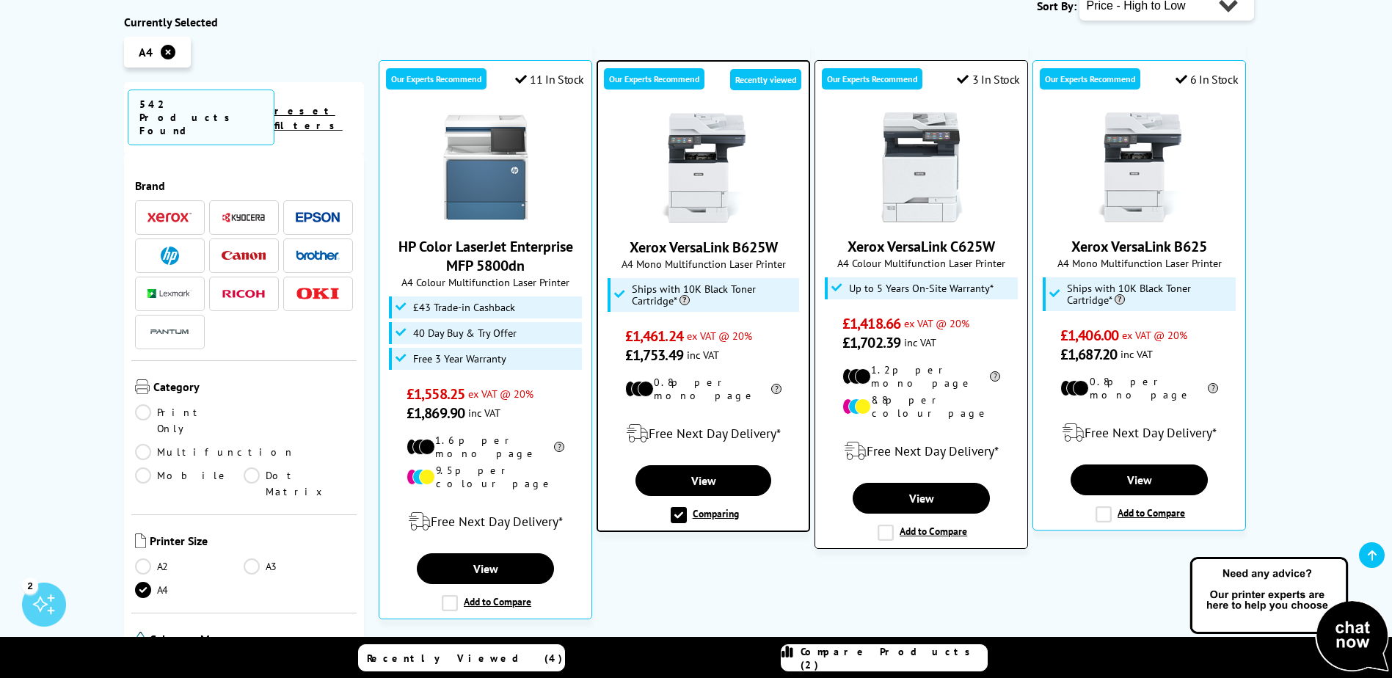
scroll to position [220, 0]
